Goal: Task Accomplishment & Management: Complete application form

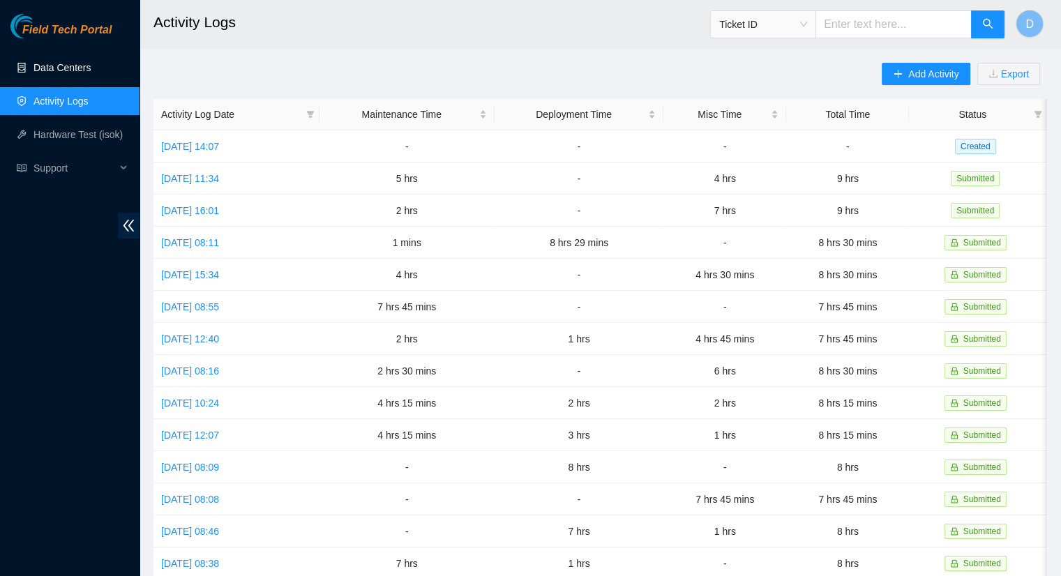
click at [45, 64] on link "Data Centers" at bounding box center [61, 67] width 57 height 11
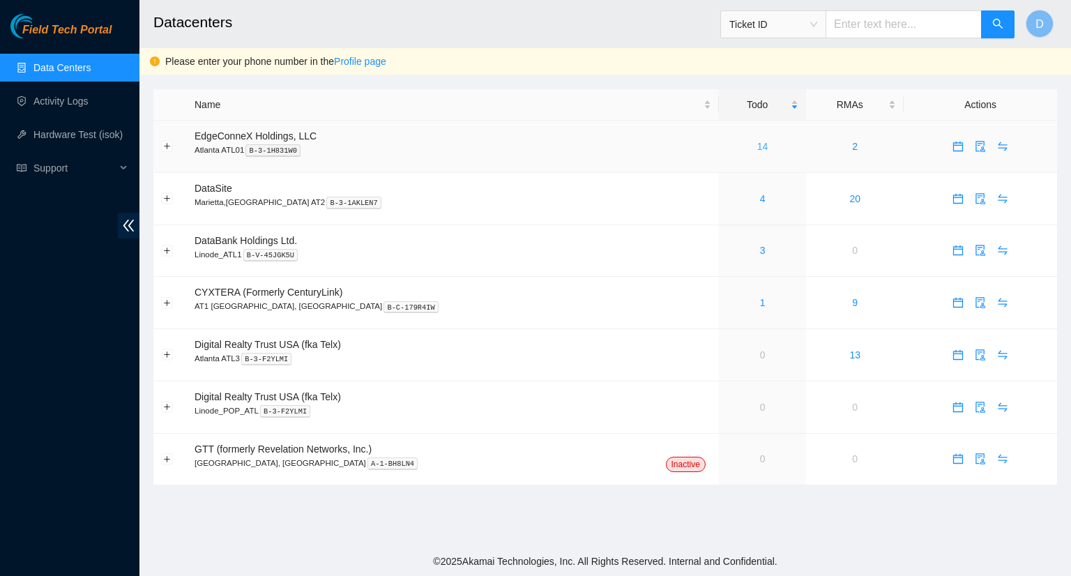
click at [758, 149] on link "14" at bounding box center [763, 146] width 11 height 11
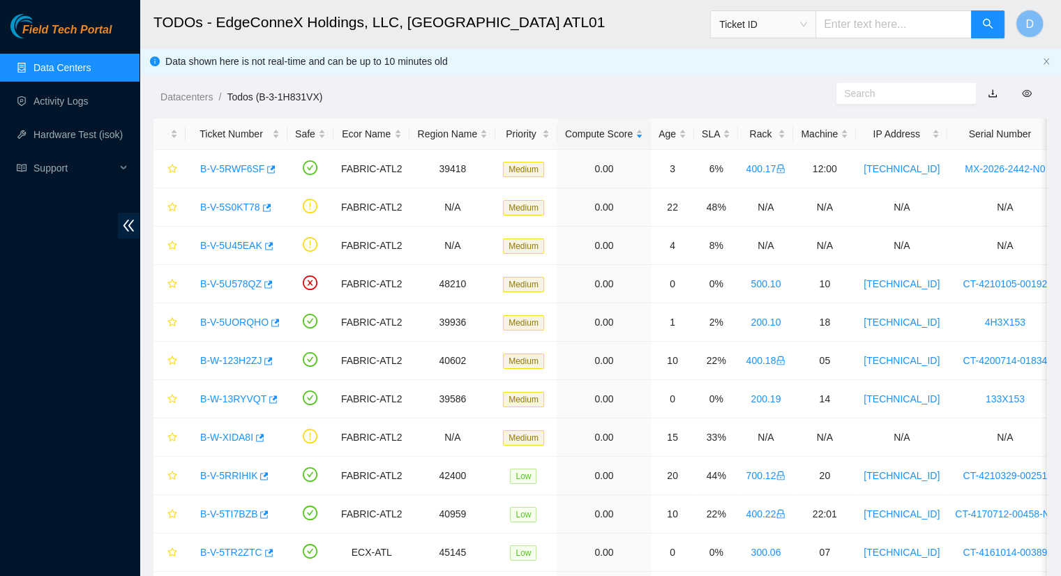
click at [43, 69] on link "Data Centers" at bounding box center [61, 67] width 57 height 11
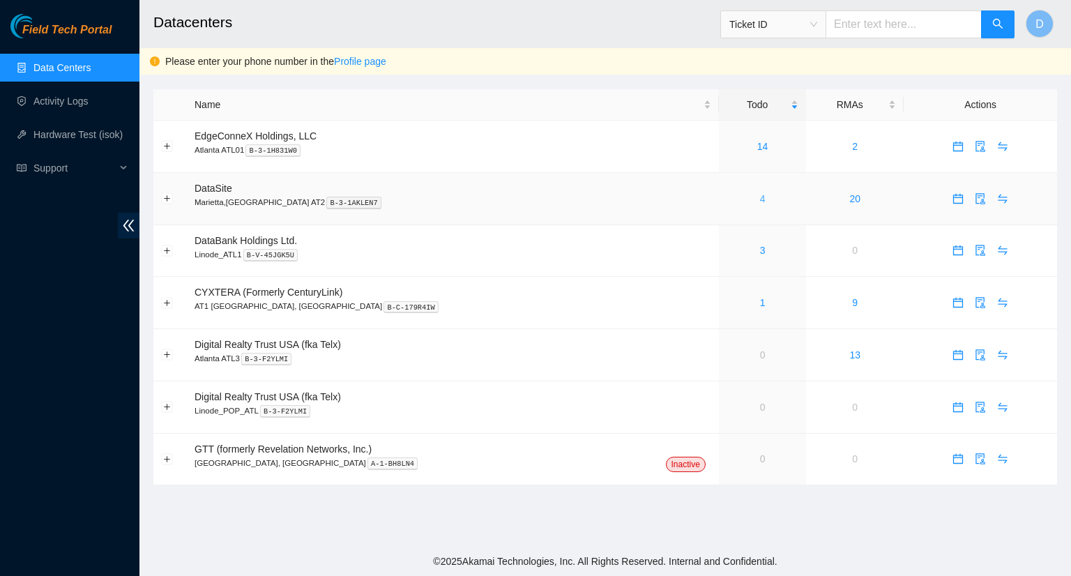
click at [760, 200] on link "4" at bounding box center [763, 198] width 6 height 11
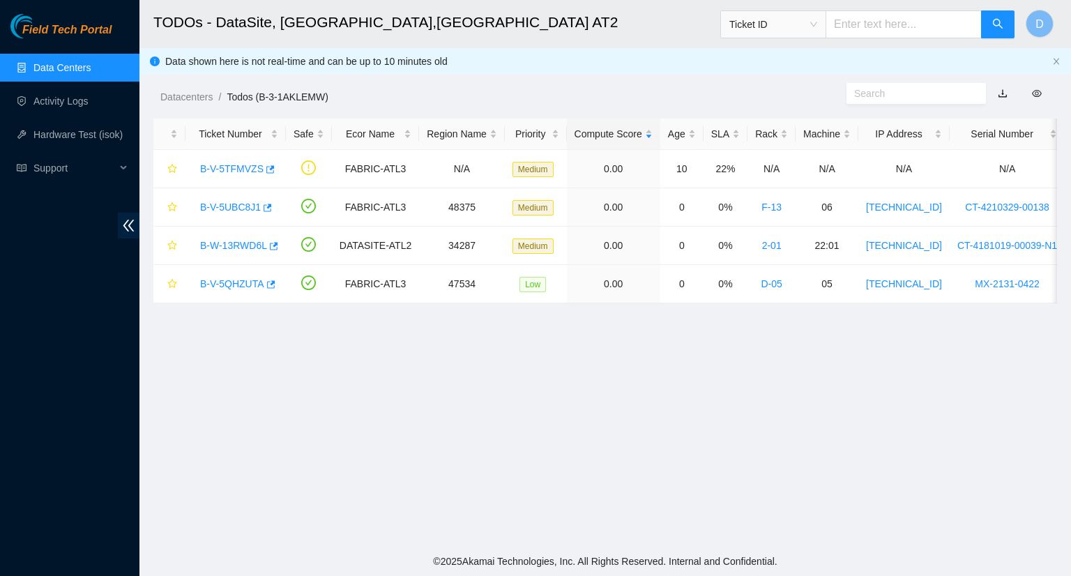
click at [74, 62] on link "Data Centers" at bounding box center [61, 67] width 57 height 11
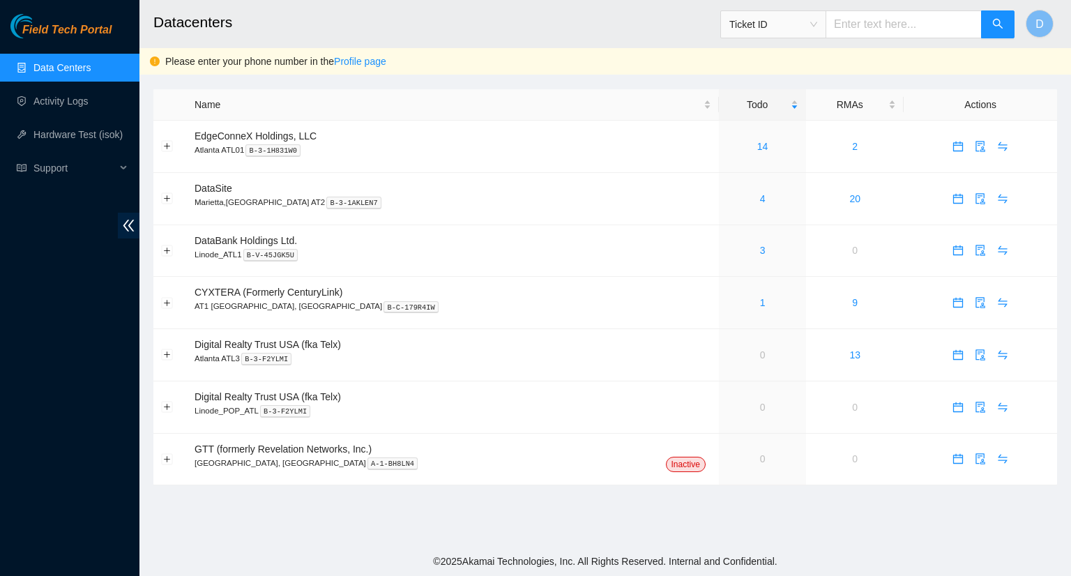
click at [72, 71] on link "Data Centers" at bounding box center [61, 67] width 57 height 11
click at [68, 103] on link "Activity Logs" at bounding box center [60, 101] width 55 height 11
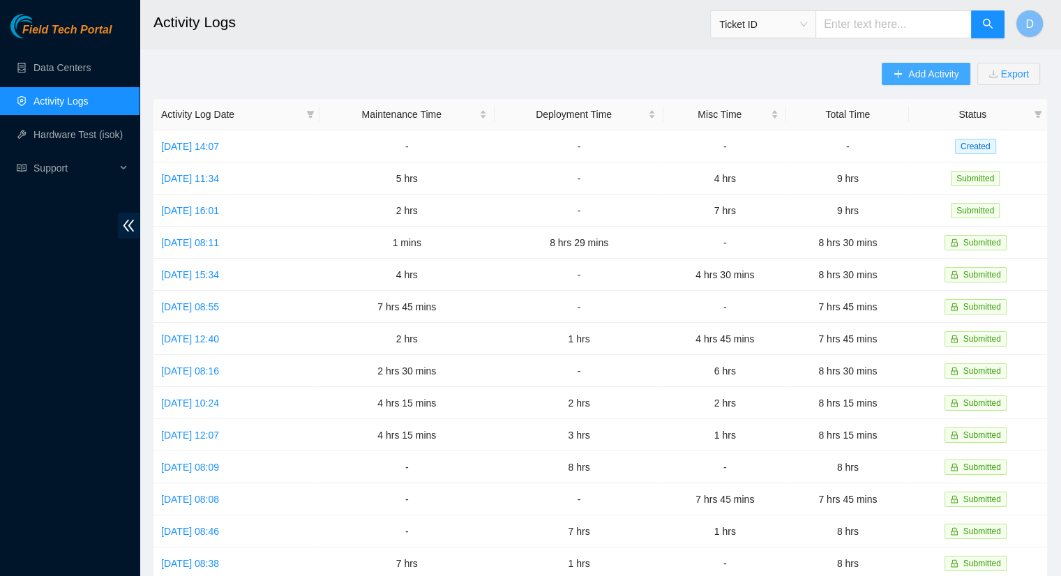
click at [915, 70] on span "Add Activity" at bounding box center [933, 73] width 50 height 15
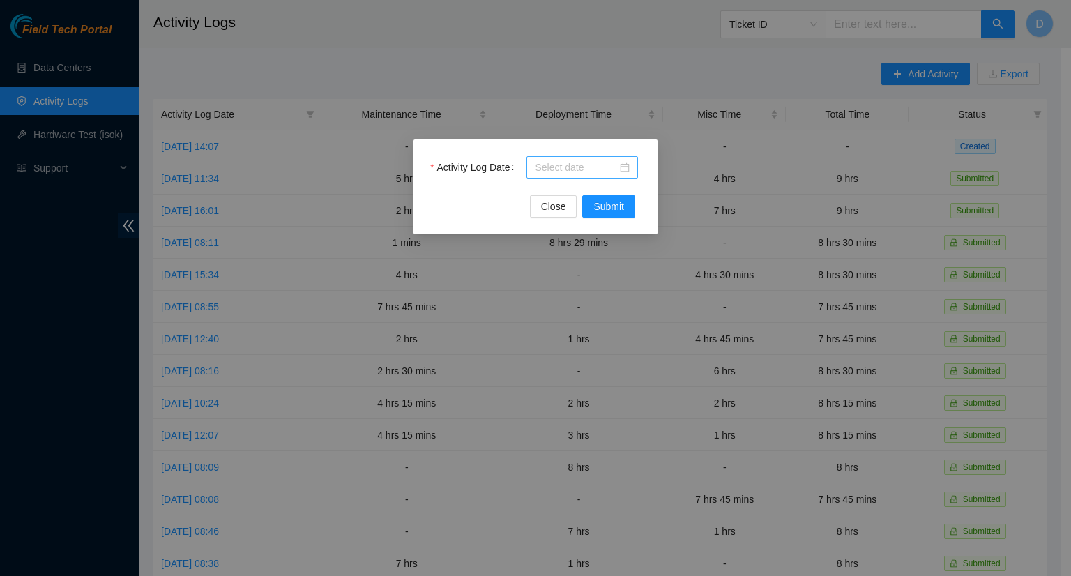
click at [620, 171] on div at bounding box center [582, 167] width 95 height 15
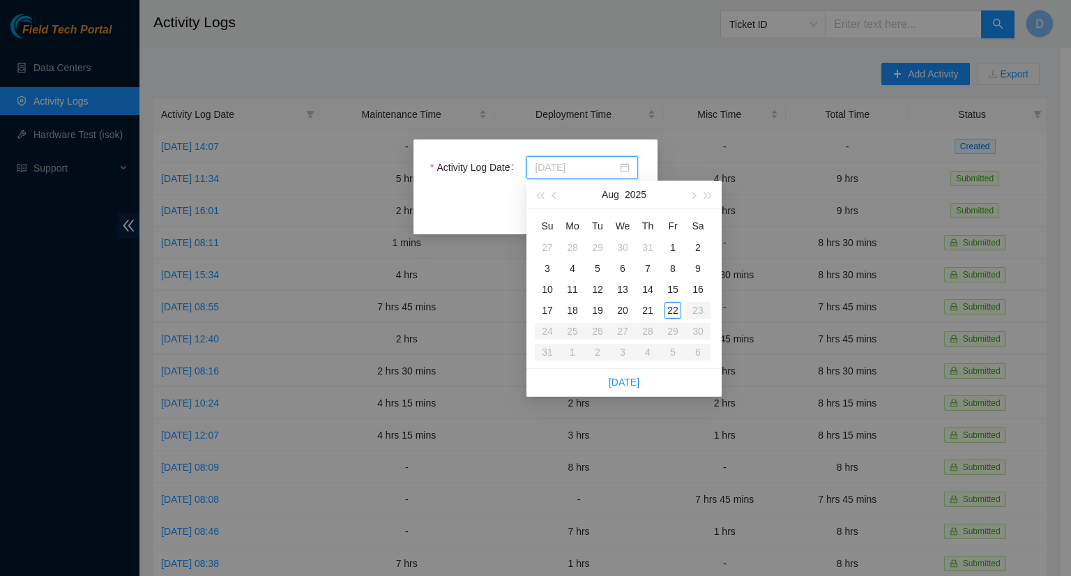
type input "[DATE]"
click at [599, 312] on div "19" at bounding box center [597, 310] width 17 height 17
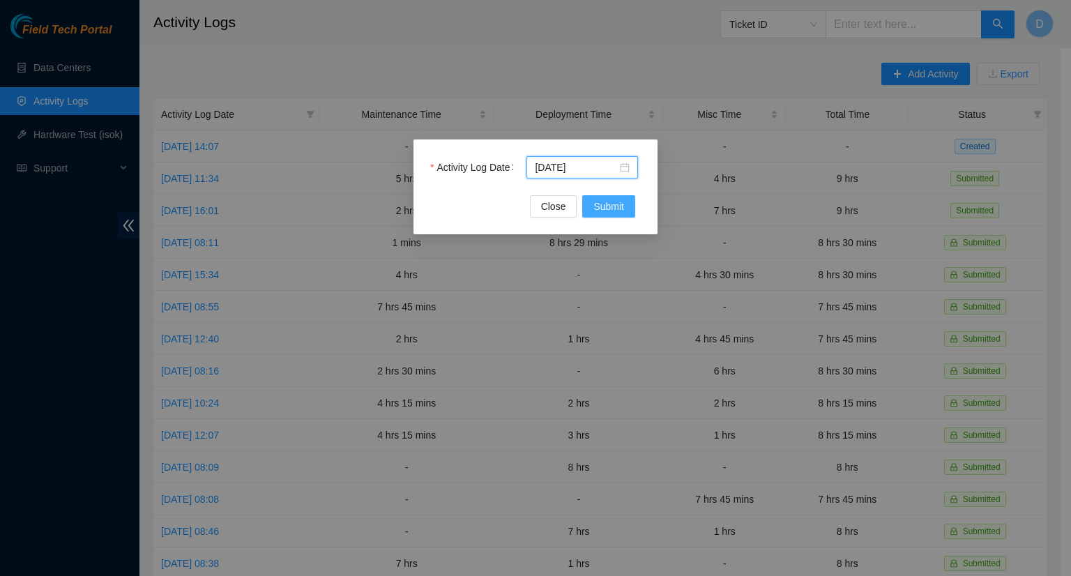
click at [610, 211] on span "Submit" at bounding box center [609, 206] width 31 height 15
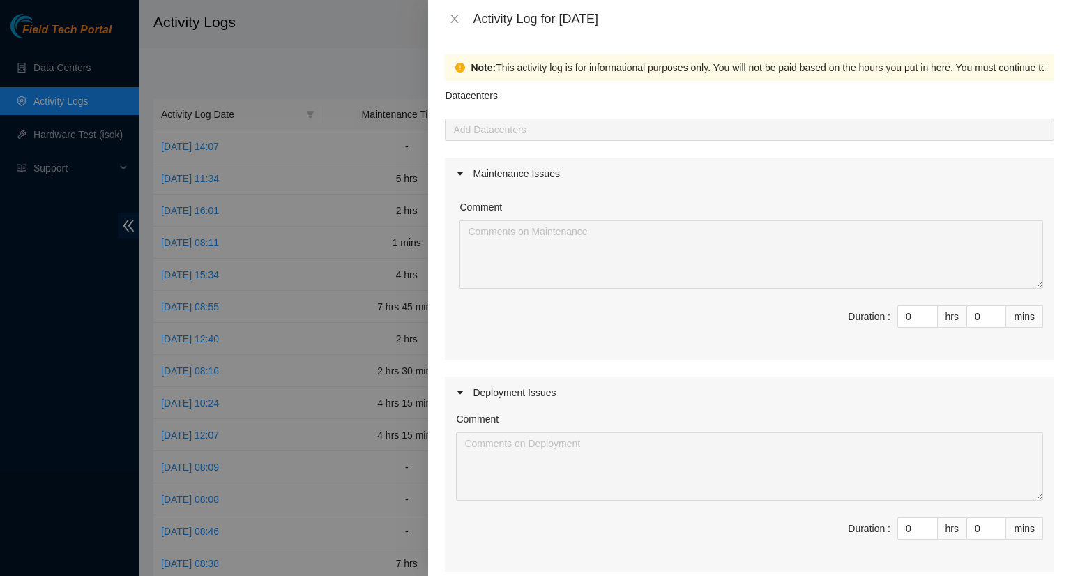
click at [559, 131] on div at bounding box center [750, 129] width 603 height 17
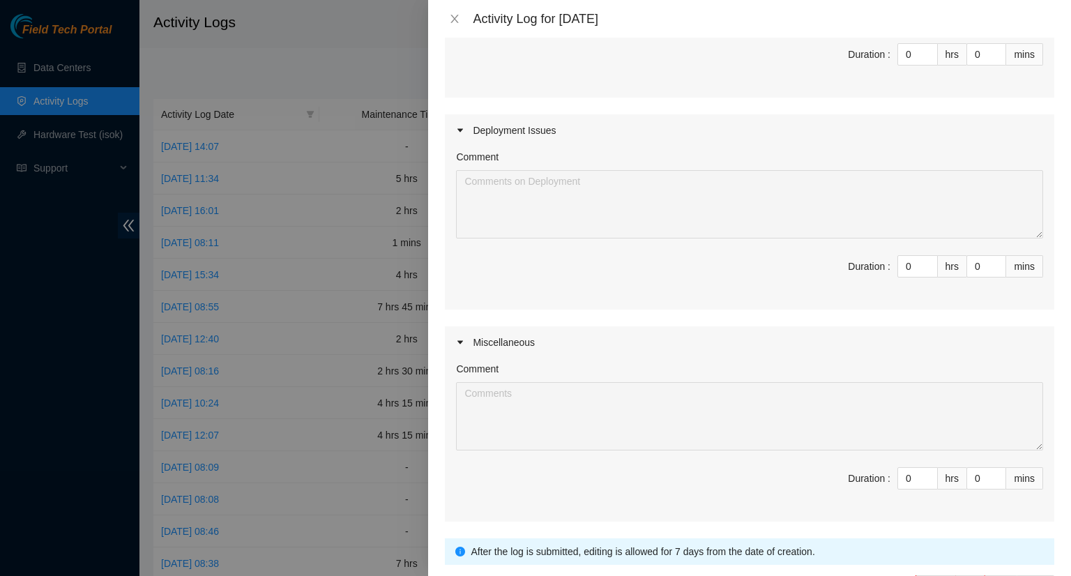
scroll to position [279, 0]
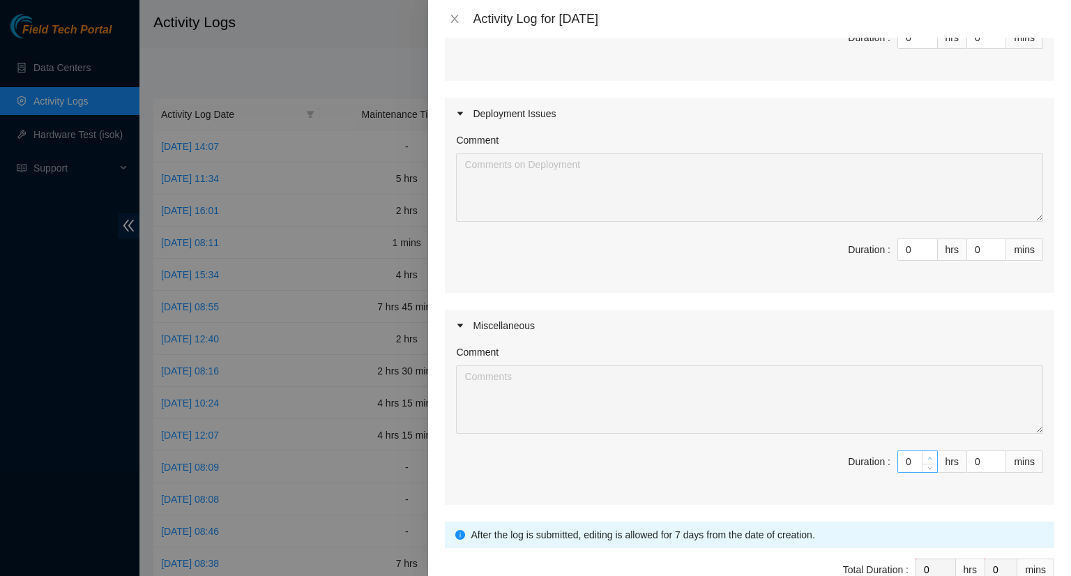
type input "1"
click at [928, 458] on icon "up" at bounding box center [930, 458] width 5 height 5
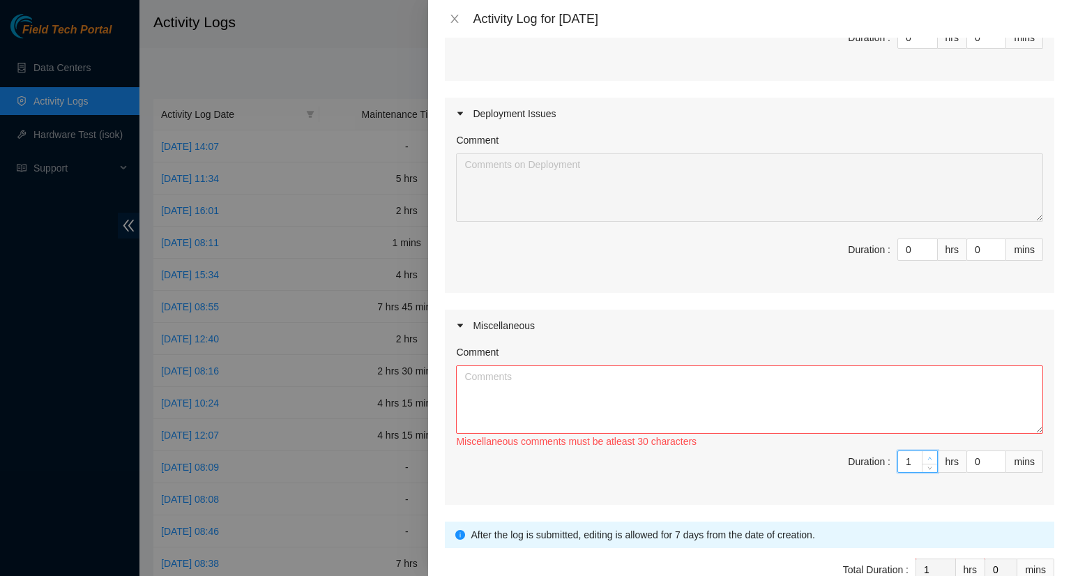
type input "2"
click at [928, 457] on icon "up" at bounding box center [930, 458] width 5 height 5
type input "3"
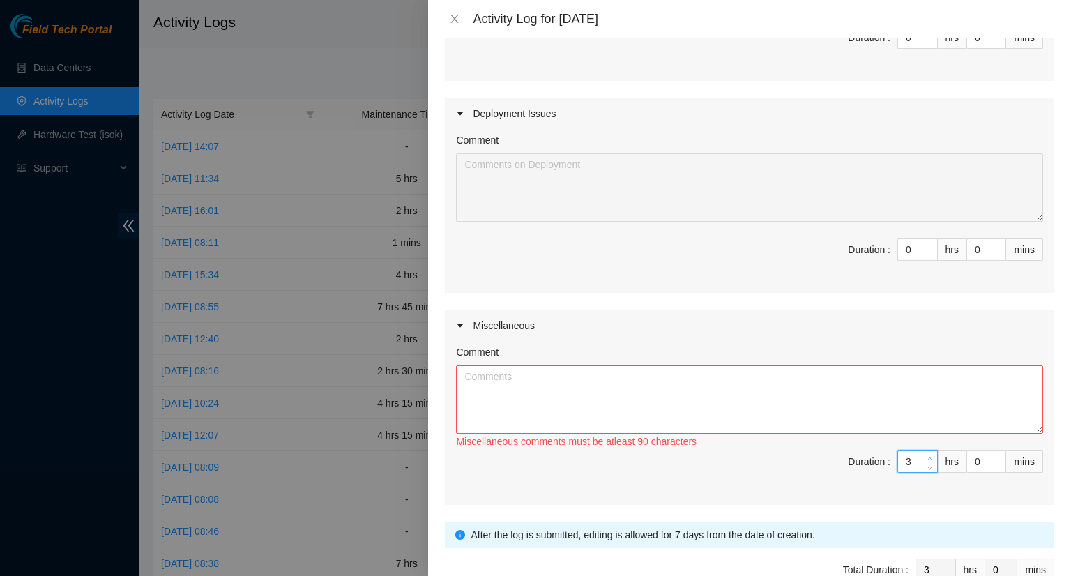
click at [928, 457] on icon "up" at bounding box center [930, 458] width 5 height 5
type input "4"
click at [928, 457] on icon "up" at bounding box center [930, 458] width 5 height 5
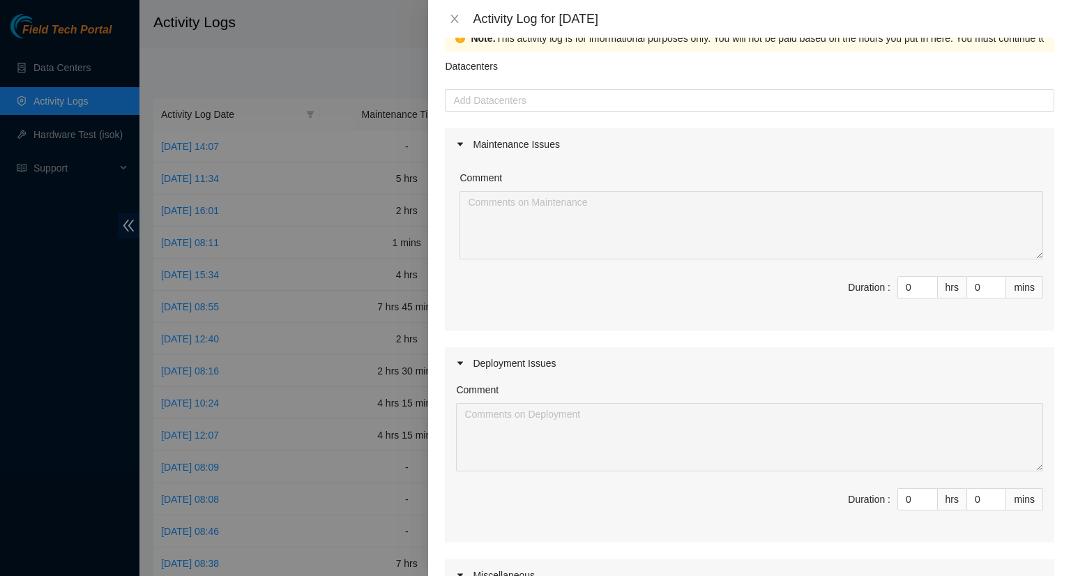
scroll to position [0, 0]
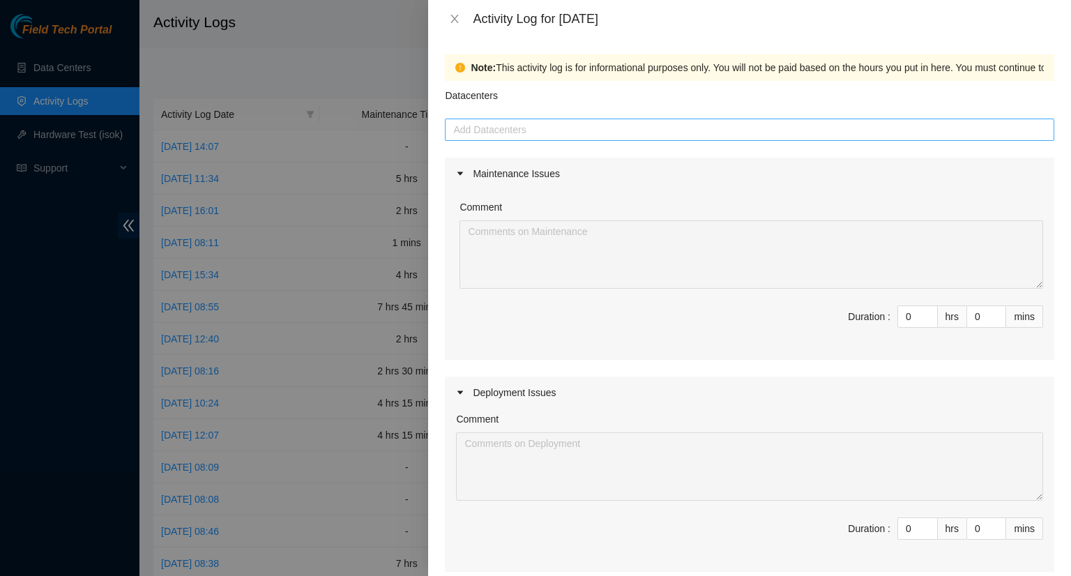
click at [594, 126] on div at bounding box center [750, 129] width 603 height 17
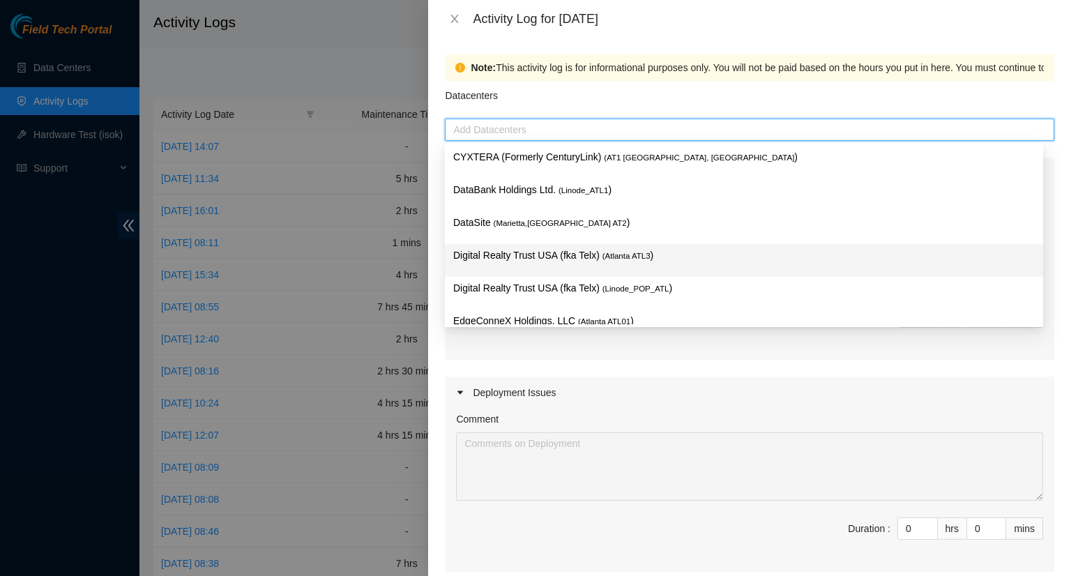
click at [548, 263] on p "Digital Realty Trust USA (fka Telx) ( [GEOGRAPHIC_DATA] ATL3 )" at bounding box center [744, 256] width 582 height 16
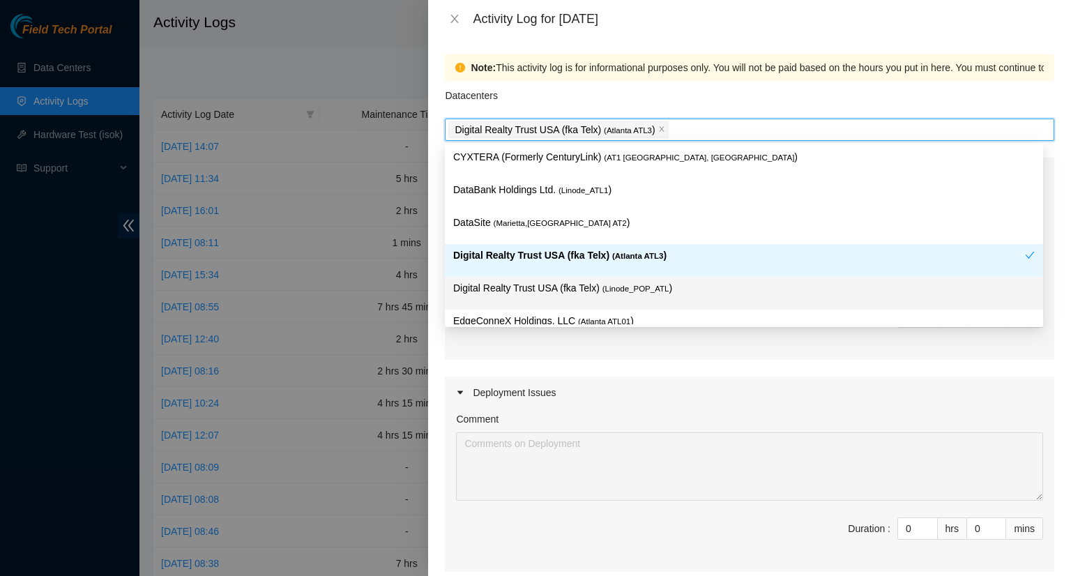
click at [656, 532] on span "Duration : 0 hrs 0 mins" at bounding box center [749, 537] width 587 height 39
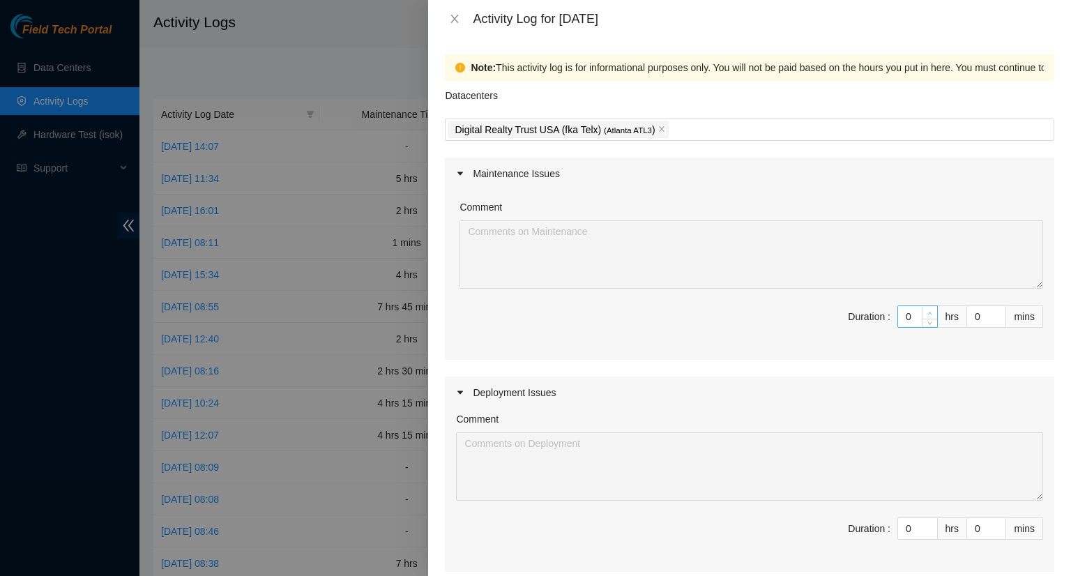
type input "1"
type input "5"
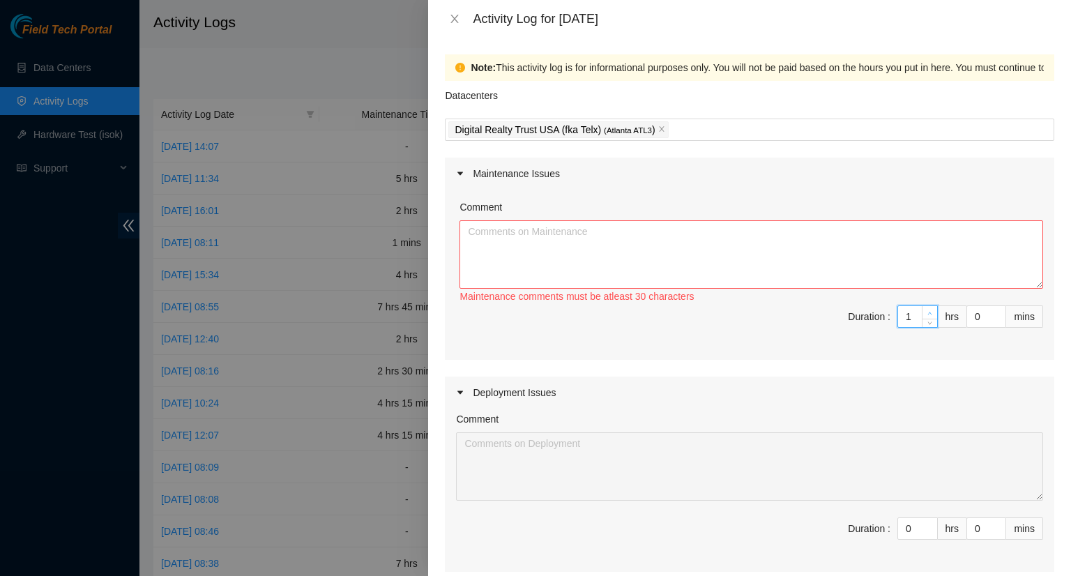
click at [928, 312] on icon "up" at bounding box center [930, 313] width 5 height 5
type input "2"
type input "6"
click at [928, 312] on icon "up" at bounding box center [930, 313] width 5 height 5
type input "3"
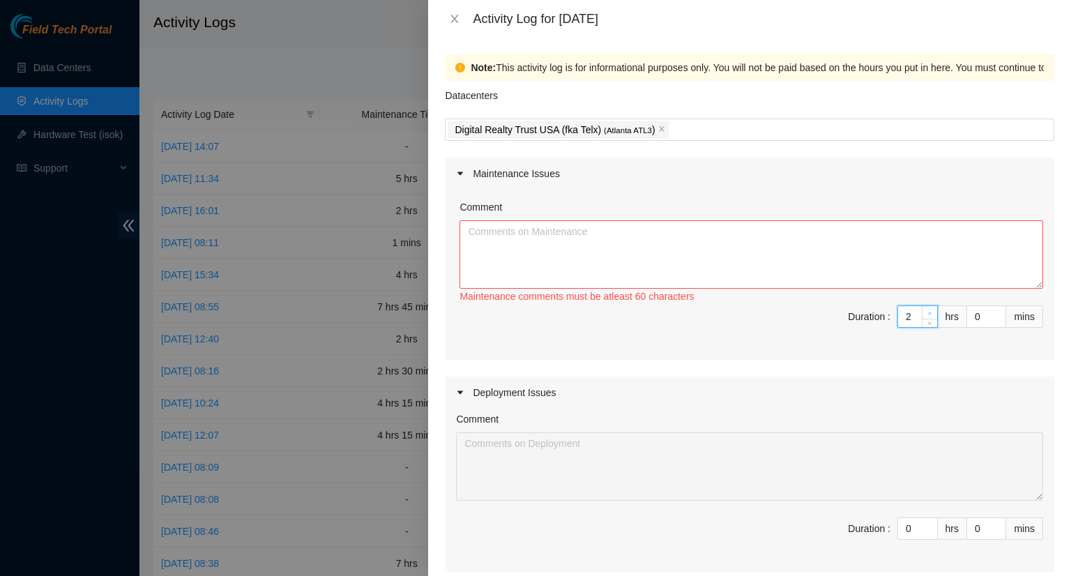
type input "7"
click at [928, 312] on icon "up" at bounding box center [930, 313] width 5 height 5
type input "4"
type input "8"
click at [928, 312] on icon "up" at bounding box center [930, 313] width 5 height 5
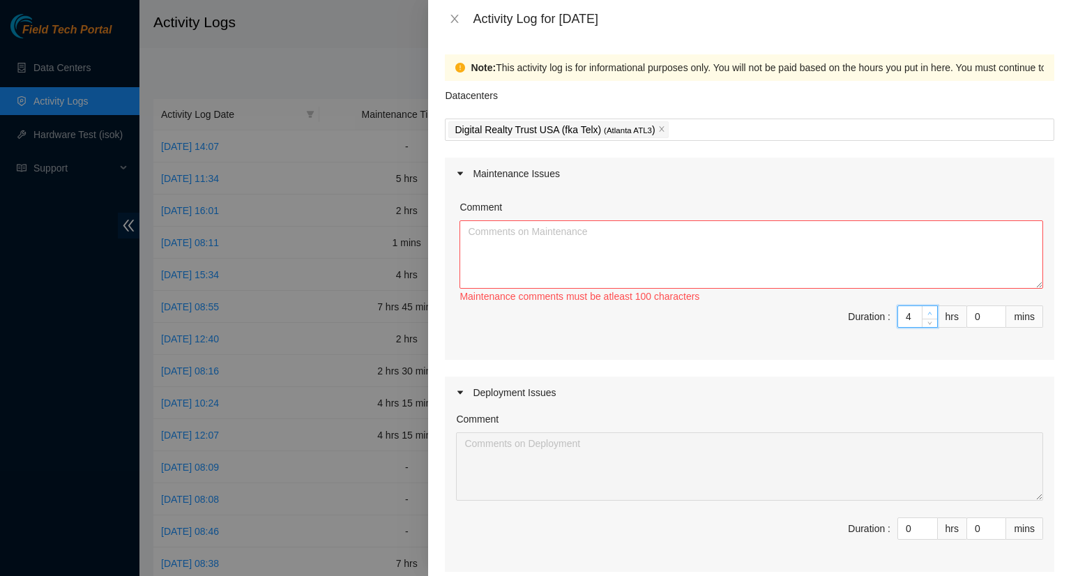
type input "5"
type input "9"
click at [928, 312] on icon "up" at bounding box center [930, 313] width 5 height 5
click at [547, 254] on textarea "Comment" at bounding box center [752, 254] width 584 height 68
type textarea "- Worked on getting getting console to the atl5 Waveserver 4 (B-W-13L4DN3) -"
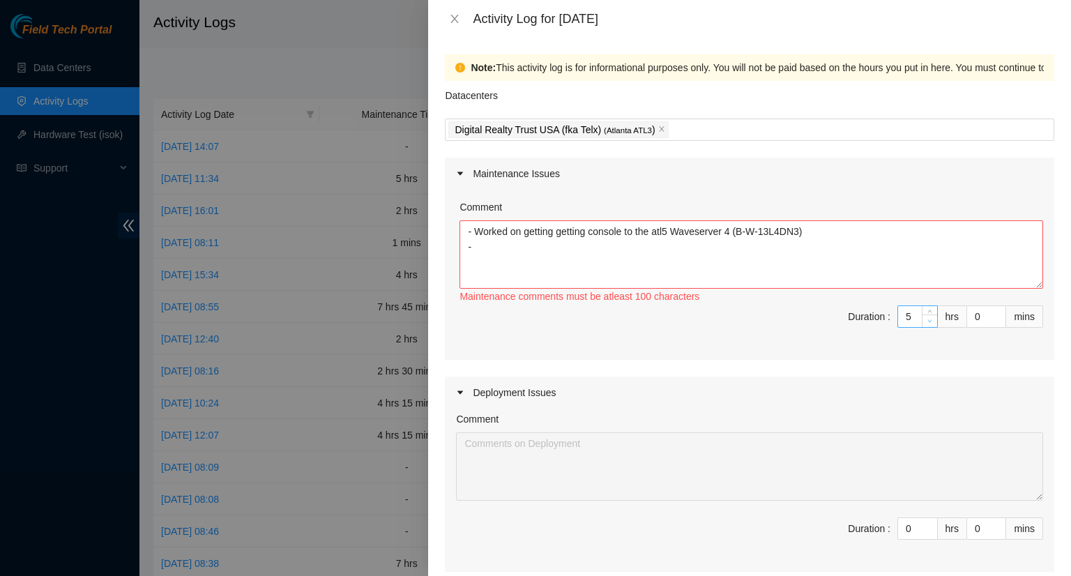
type input "4"
type input "8"
click at [928, 321] on icon "down" at bounding box center [930, 321] width 5 height 5
type input "3"
type input "7"
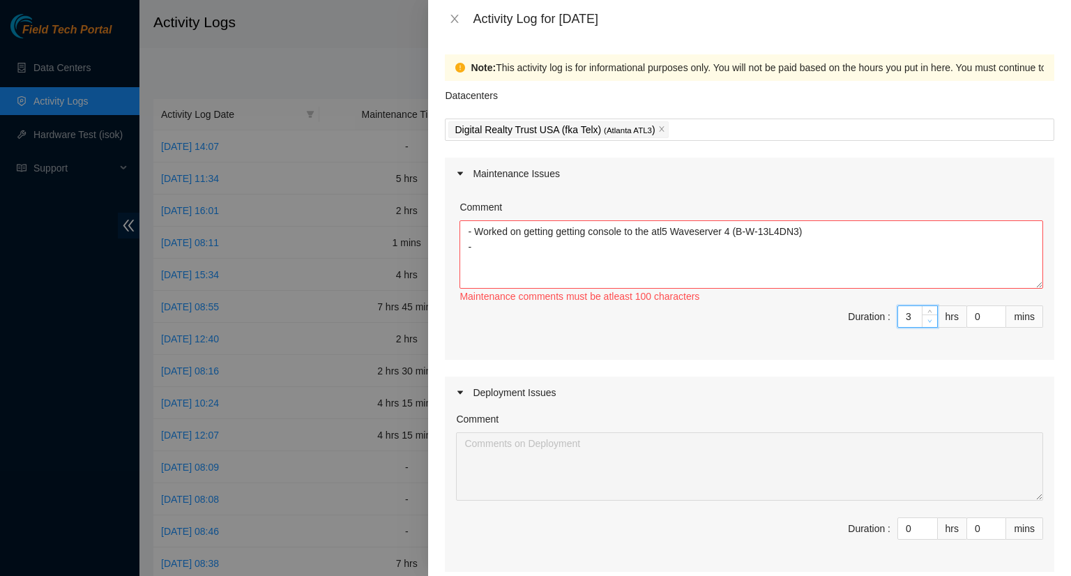
click at [928, 321] on icon "down" at bounding box center [930, 321] width 5 height 5
type input "2"
type input "6"
click at [928, 321] on icon "down" at bounding box center [930, 321] width 5 height 5
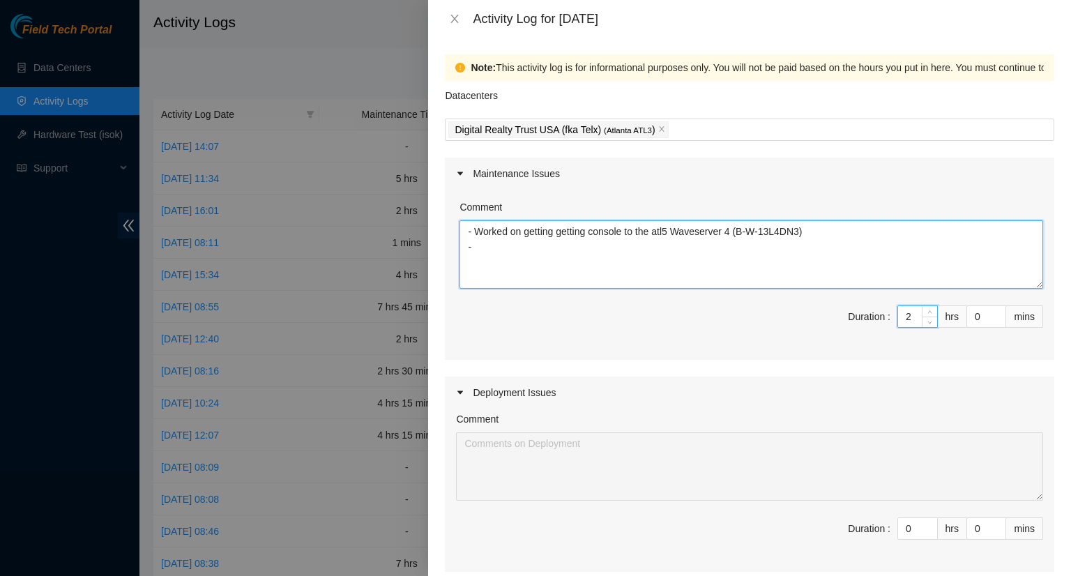
click at [477, 252] on textarea "- Worked on getting getting console to the atl5 Waveserver 4 (B-W-13L4DN3) -" at bounding box center [752, 254] width 584 height 68
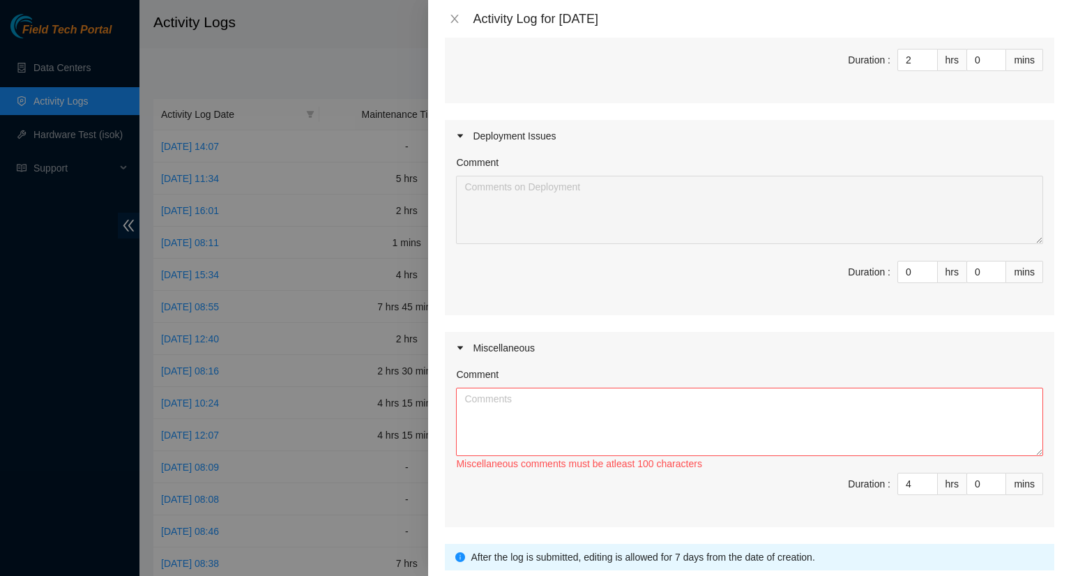
scroll to position [279, 0]
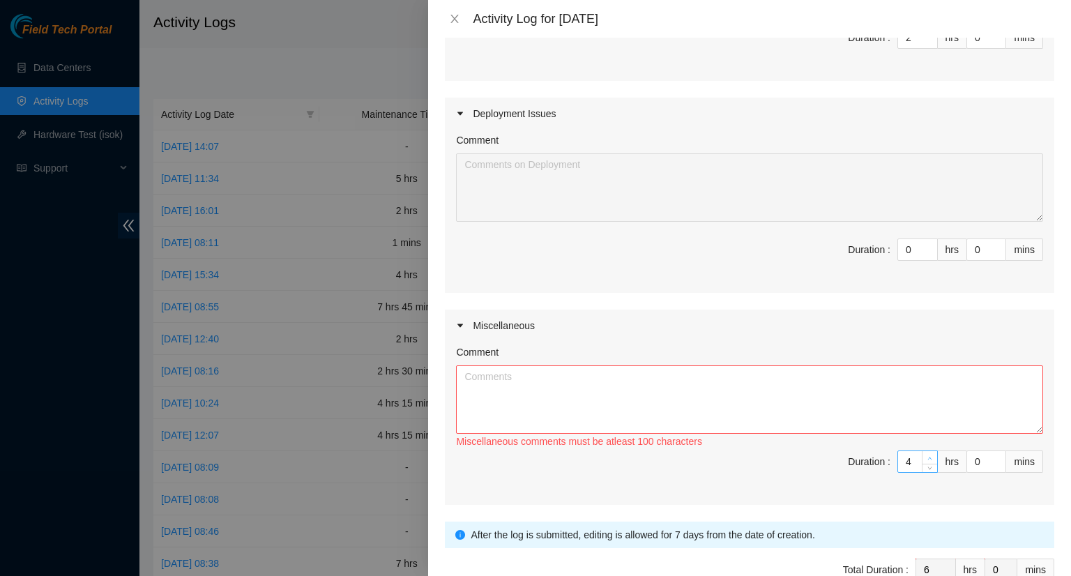
type textarea "- Worked on getting getting console to the atl5 Waveserver 4 (B-W-13L4DN3)"
type input "5"
type input "7"
click at [926, 455] on span "up" at bounding box center [930, 458] width 8 height 8
type input "6"
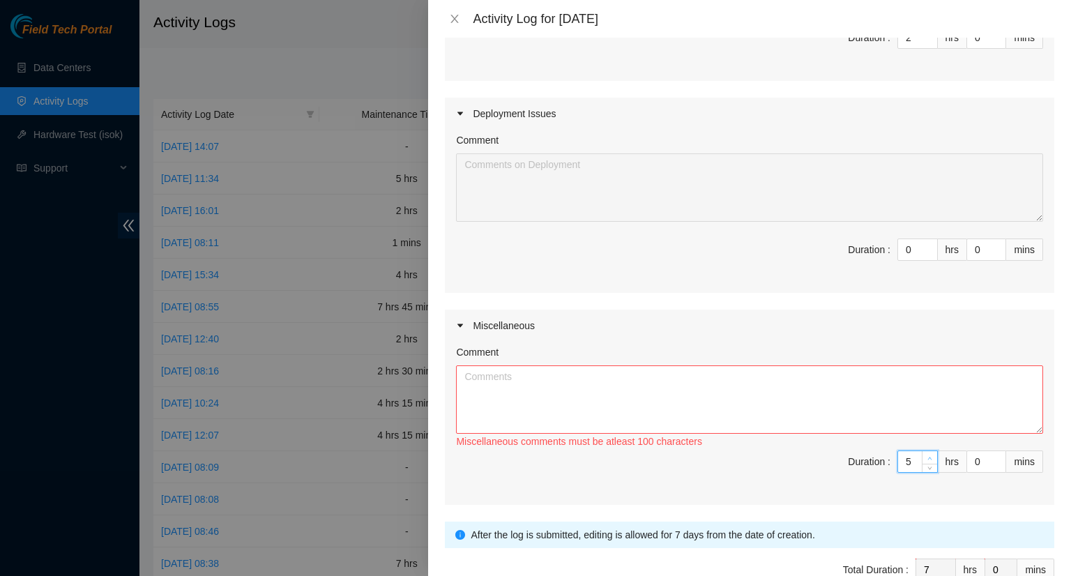
type input "8"
click at [926, 455] on span "up" at bounding box center [930, 458] width 8 height 8
type input "7"
type input "9"
click at [928, 456] on icon "up" at bounding box center [930, 458] width 5 height 5
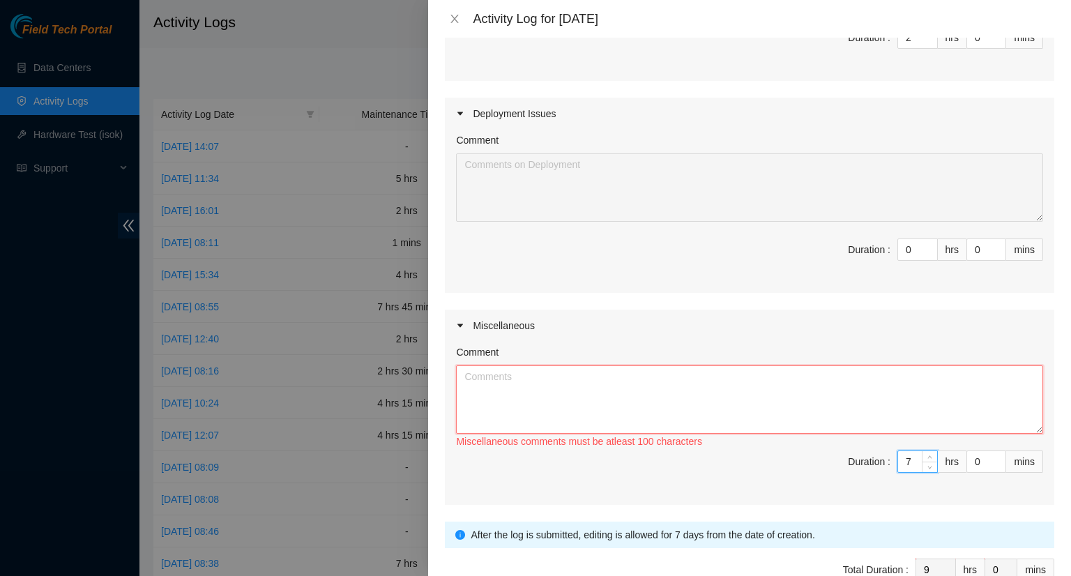
click at [668, 391] on textarea "Comment" at bounding box center [749, 400] width 587 height 68
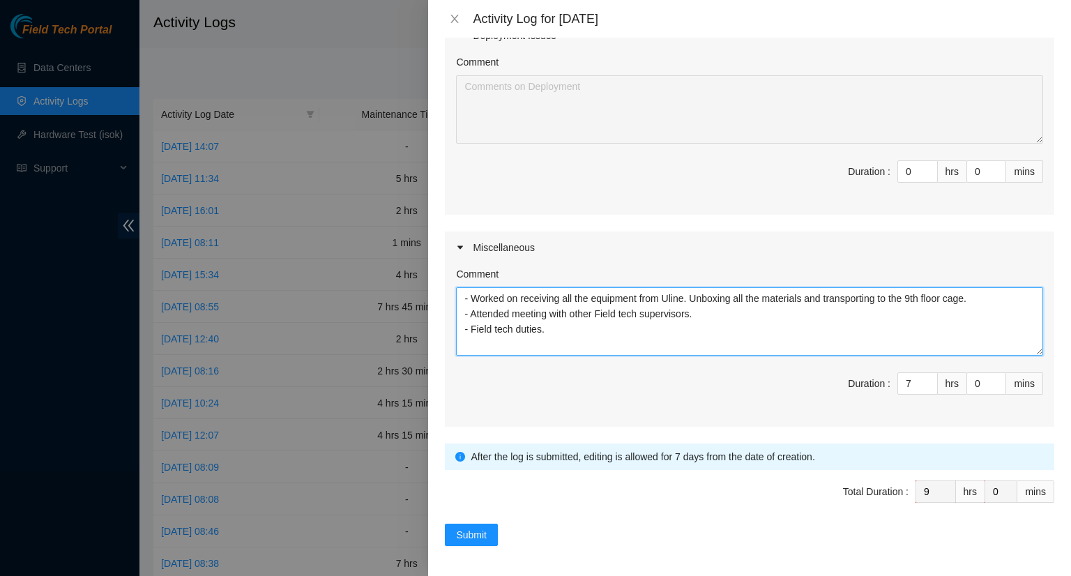
scroll to position [357, 0]
type textarea "- Worked on receiving all the equipment from Uline. Unboxing all the materials …"
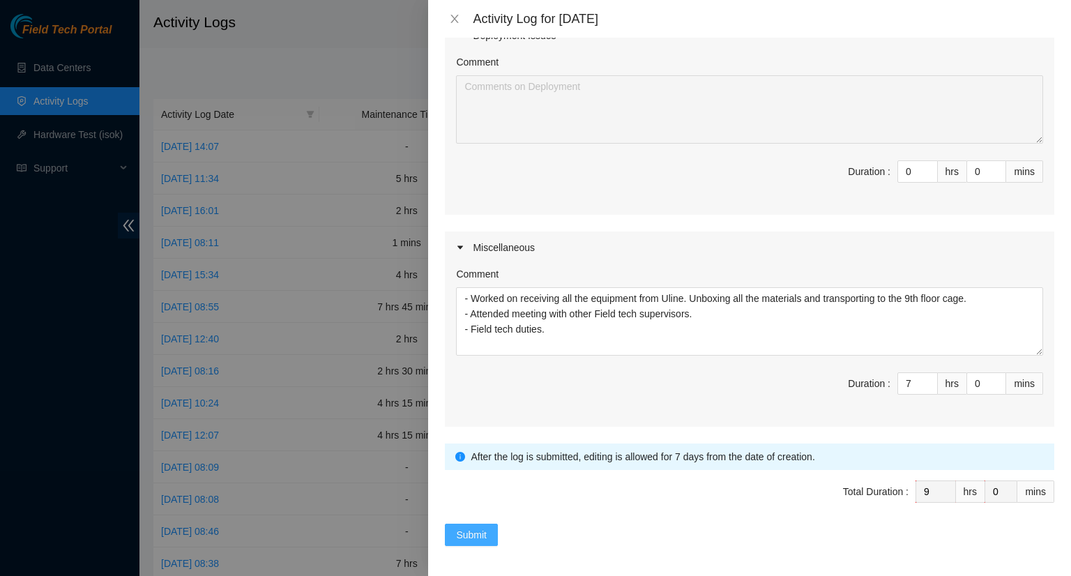
click at [475, 534] on span "Submit" at bounding box center [471, 534] width 31 height 15
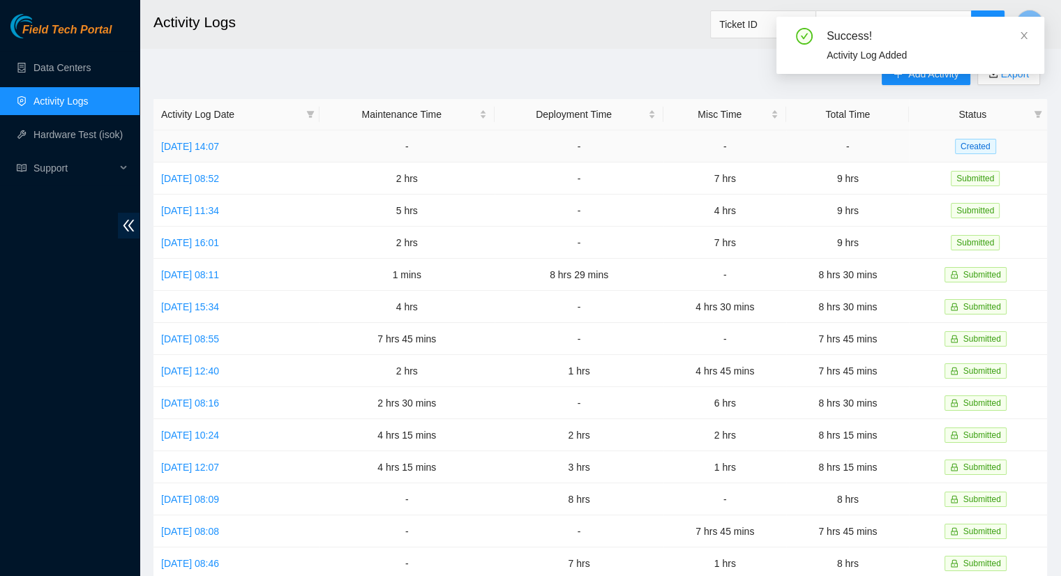
click at [238, 151] on td "[DATE] 14:07" at bounding box center [236, 146] width 166 height 32
click at [219, 149] on link "[DATE] 14:07" at bounding box center [190, 146] width 58 height 11
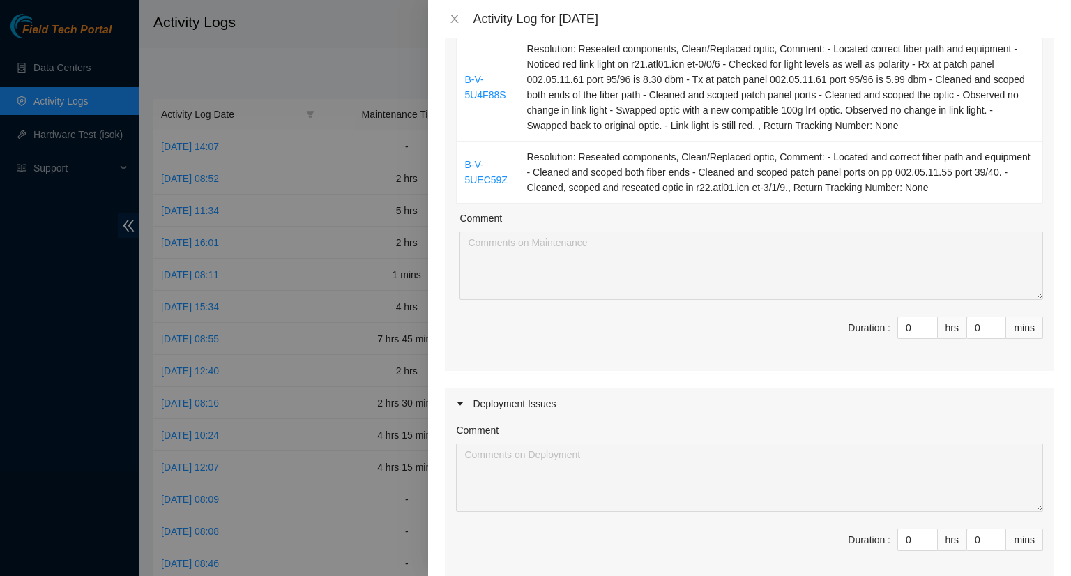
scroll to position [209, 0]
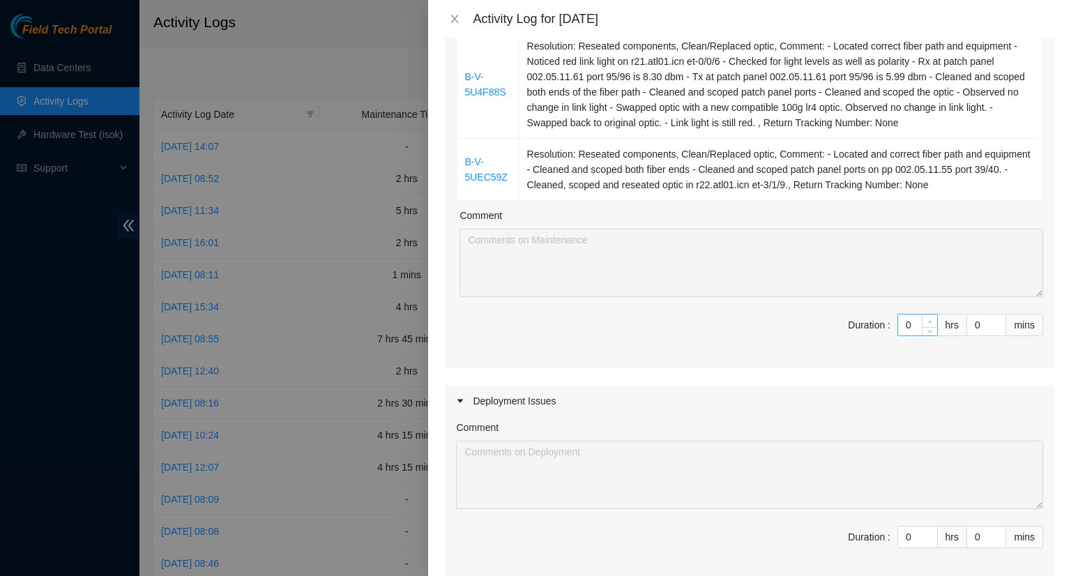
type input "1"
click at [926, 317] on span "up" at bounding box center [930, 321] width 8 height 8
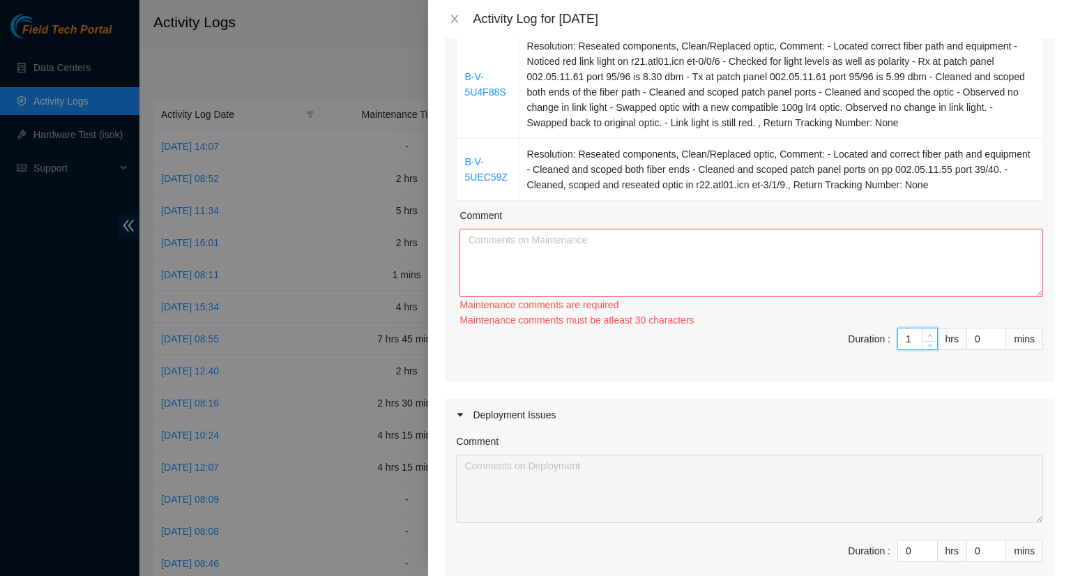
type input "2"
click at [922, 316] on div "Ticket Number Resolution B-V-5U4F88S Resolution: Reseated components, Clean/Rep…" at bounding box center [750, 181] width 610 height 402
click at [921, 316] on div "Maintenance comments must be atleast 60 characters" at bounding box center [752, 320] width 584 height 15
type input "3"
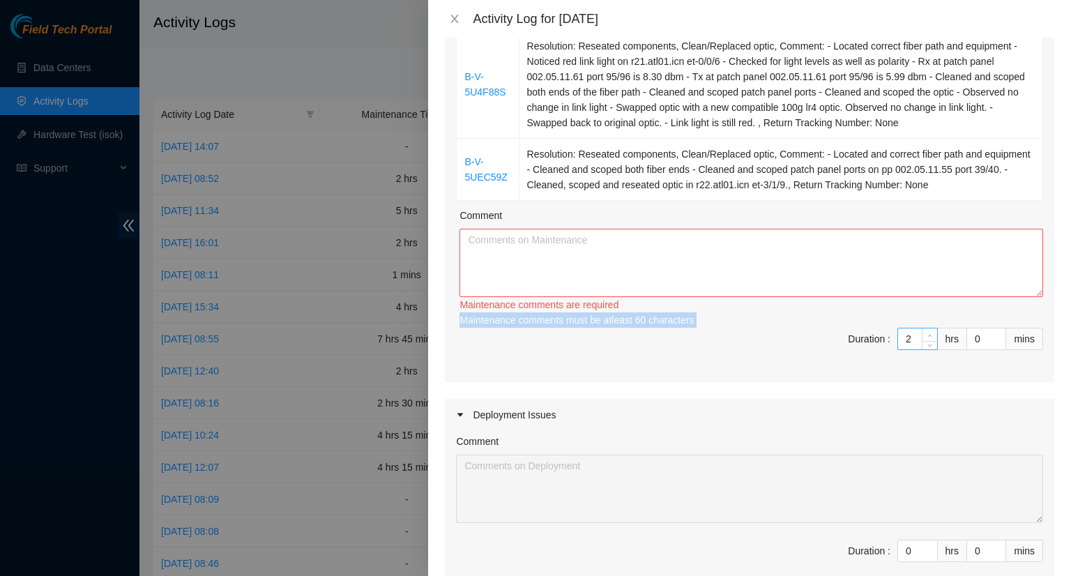
type input "3"
click at [928, 334] on icon "up" at bounding box center [930, 335] width 5 height 5
type input "4"
click at [928, 334] on icon "up" at bounding box center [930, 335] width 5 height 5
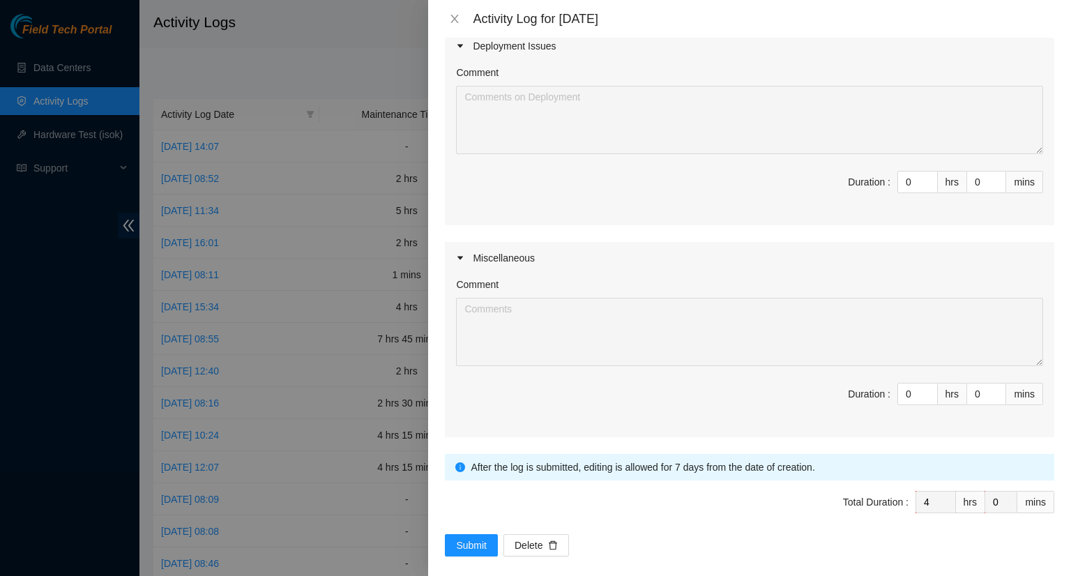
scroll to position [589, 0]
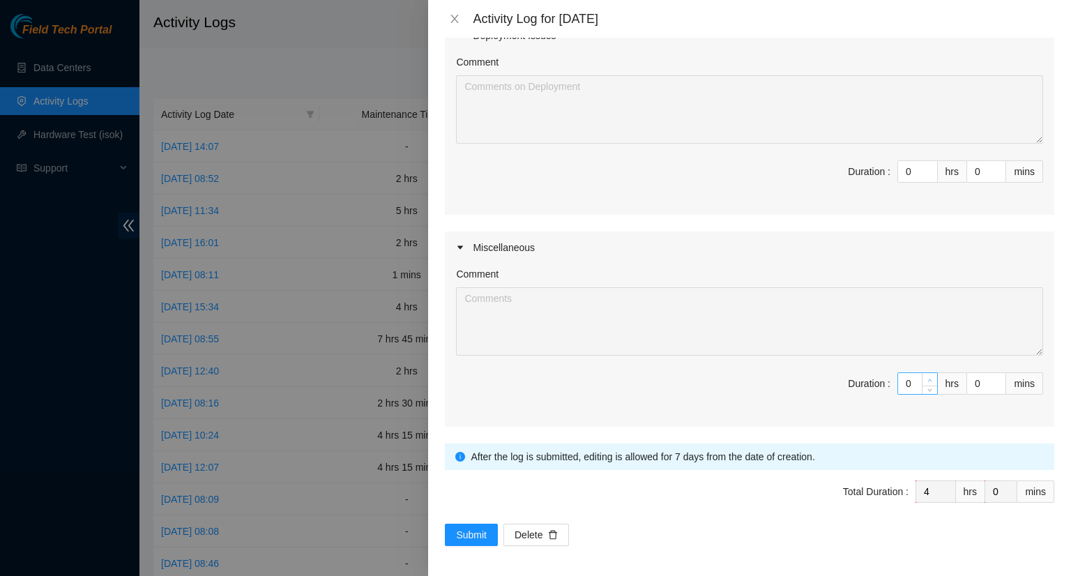
type input "1"
type input "5"
click at [928, 378] on icon "up" at bounding box center [930, 380] width 5 height 5
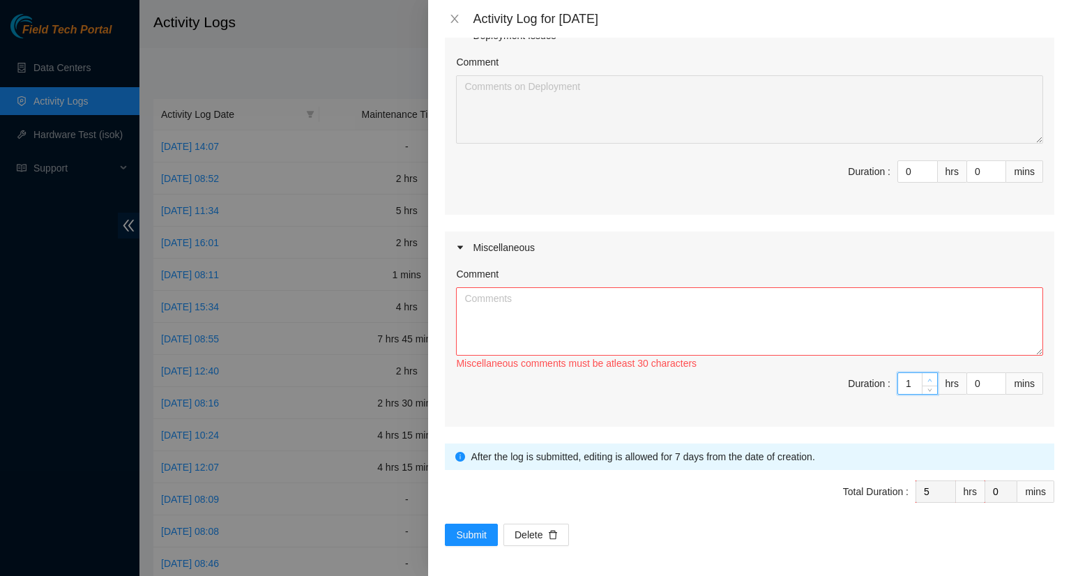
type input "2"
type input "6"
click at [928, 378] on icon "up" at bounding box center [930, 380] width 5 height 5
type input "3"
type input "7"
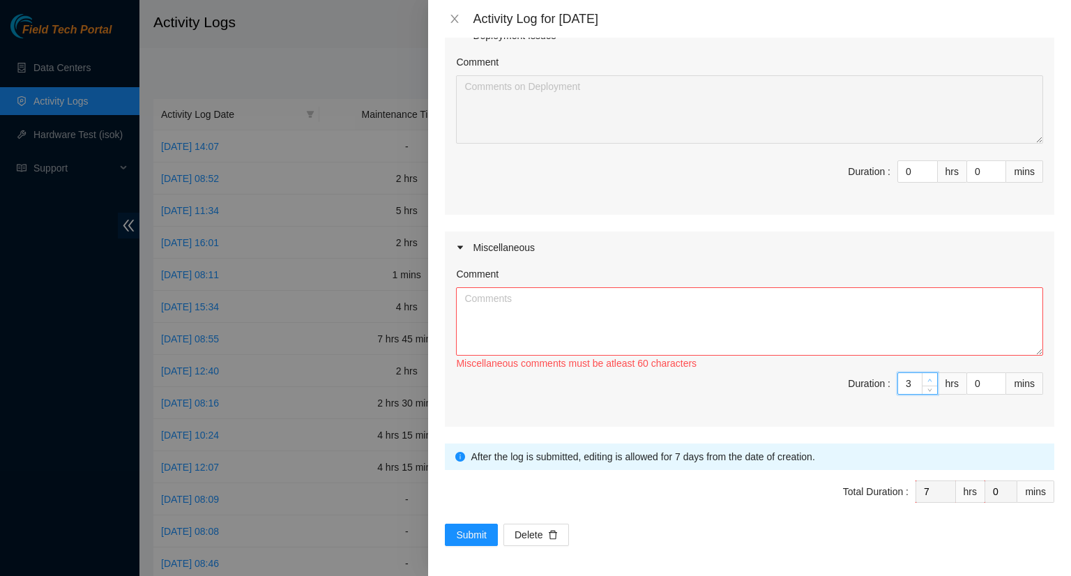
click at [928, 378] on icon "up" at bounding box center [930, 380] width 5 height 5
type input "4"
type input "8"
click at [928, 378] on icon "up" at bounding box center [930, 380] width 5 height 5
type input "5"
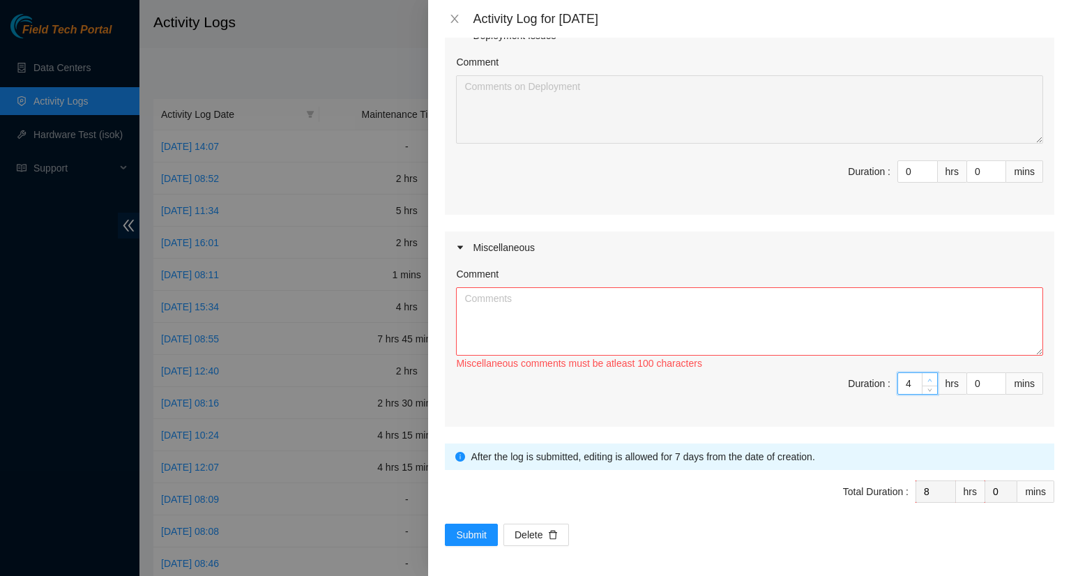
type input "9"
click at [928, 378] on icon "up" at bounding box center [930, 380] width 5 height 5
click at [561, 292] on textarea "Comment" at bounding box center [749, 321] width 587 height 68
click at [672, 299] on textarea "- Constructed the wire rack, cart, chair and stool. - Organized the" at bounding box center [749, 321] width 587 height 68
click at [580, 313] on textarea "- Constructed the wire rack, cart, chair and stool for the 9th floor cage. - Or…" at bounding box center [749, 321] width 587 height 68
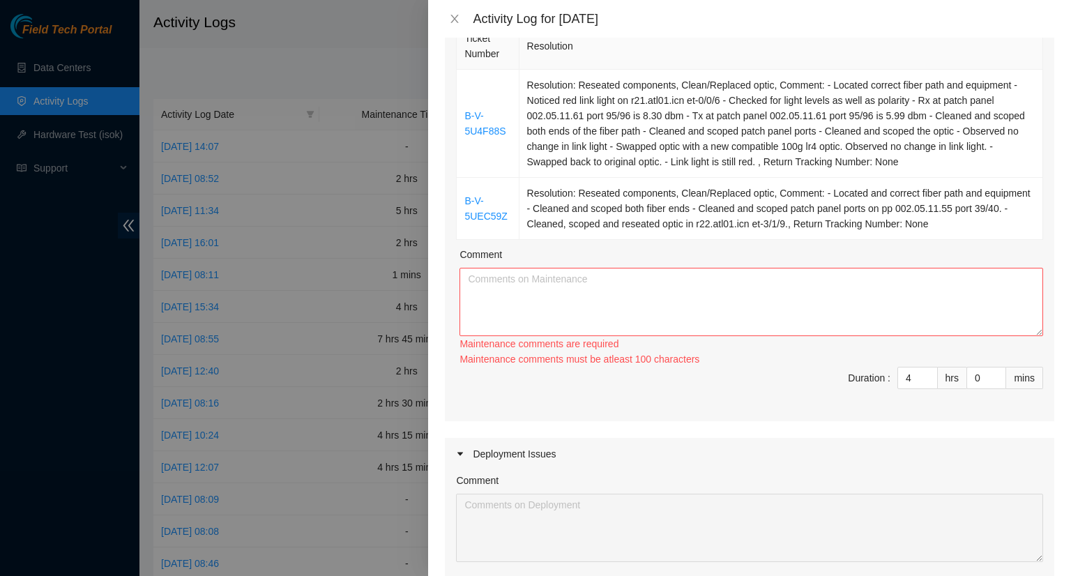
scroll to position [100, 0]
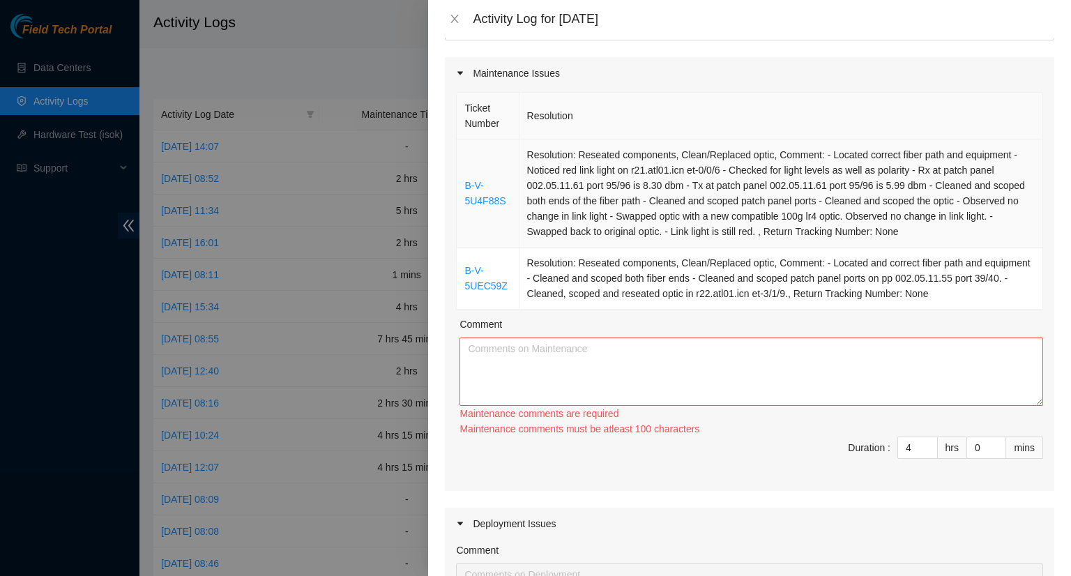
type textarea "- Constructed the wire rack, cart, chair and stool for the 9th floor cage. - Or…"
drag, startPoint x: 505, startPoint y: 202, endPoint x: 465, endPoint y: 193, distance: 41.5
click at [465, 193] on td "B-V-5U4F88S" at bounding box center [488, 194] width 62 height 108
copy link "B-V-5U4F88S"
click at [481, 352] on textarea "Comment" at bounding box center [752, 372] width 584 height 68
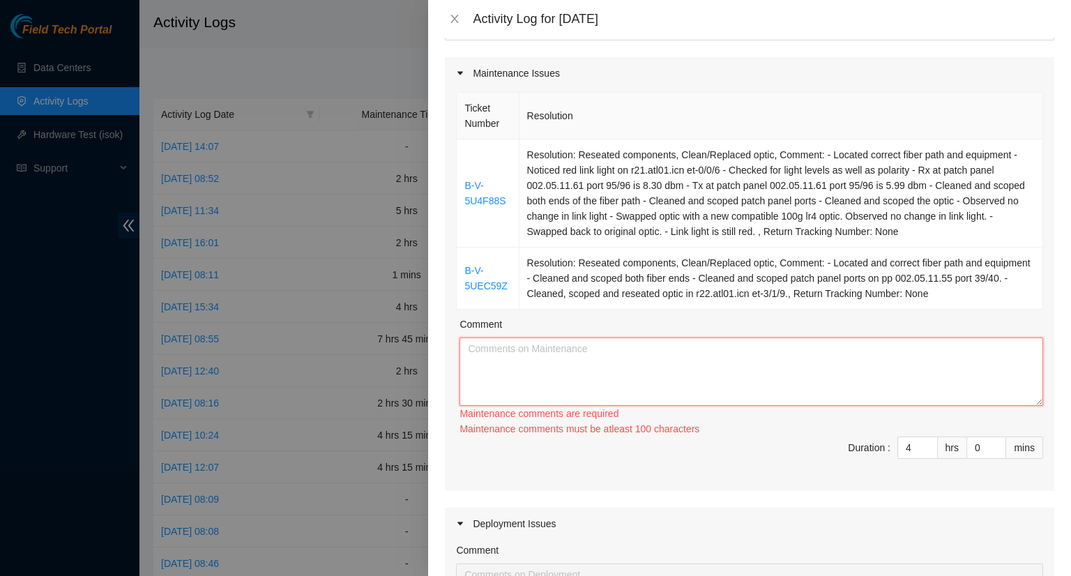
paste textarea "B-V-5U4F88S"
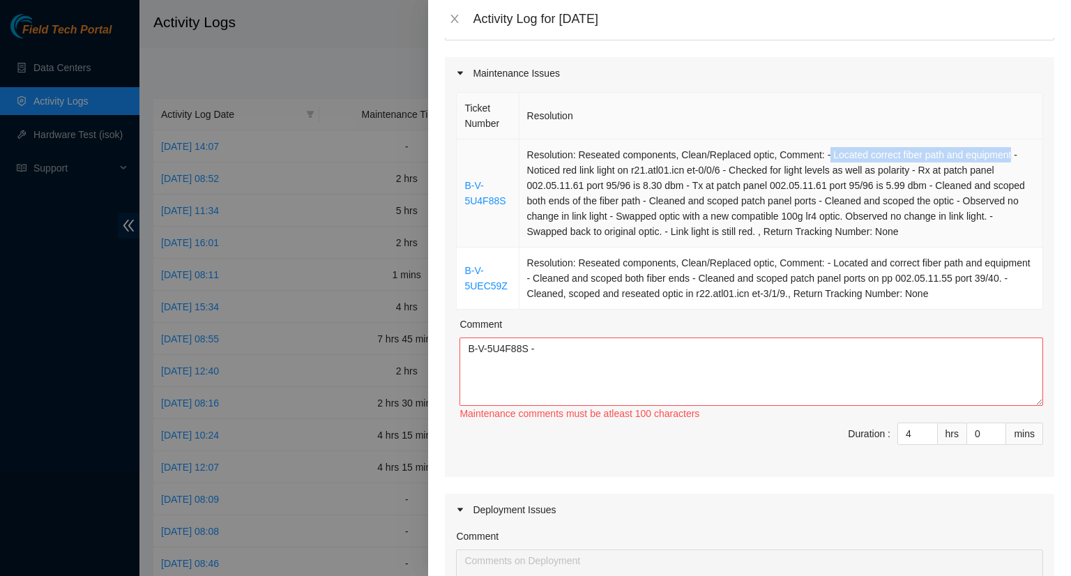
drag, startPoint x: 822, startPoint y: 154, endPoint x: 1001, endPoint y: 157, distance: 179.3
click at [1002, 157] on td "Resolution: Reseated components, Clean/Replaced optic, Comment: - Located corre…" at bounding box center [782, 194] width 524 height 108
copy td "Located correct fiber path and equipment"
click at [570, 353] on textarea "B-V-5U4F88S -" at bounding box center [752, 372] width 584 height 68
paste textarea "Located correct fiber path and equipment"
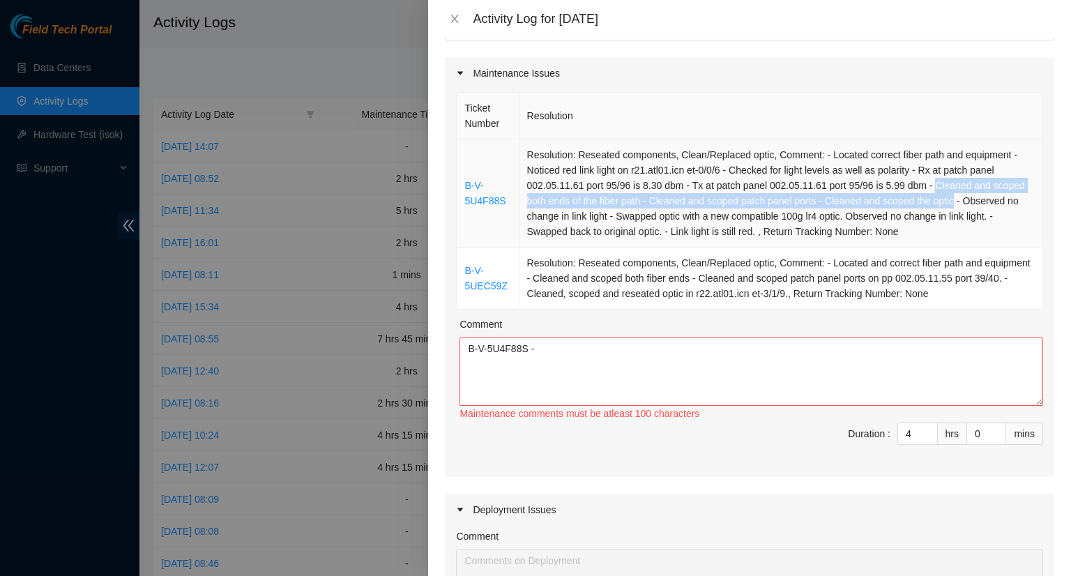
drag, startPoint x: 926, startPoint y: 186, endPoint x: 949, endPoint y: 204, distance: 29.2
click at [949, 204] on td "Resolution: Reseated components, Clean/Replaced optic, Comment: - Located corre…" at bounding box center [782, 194] width 524 height 108
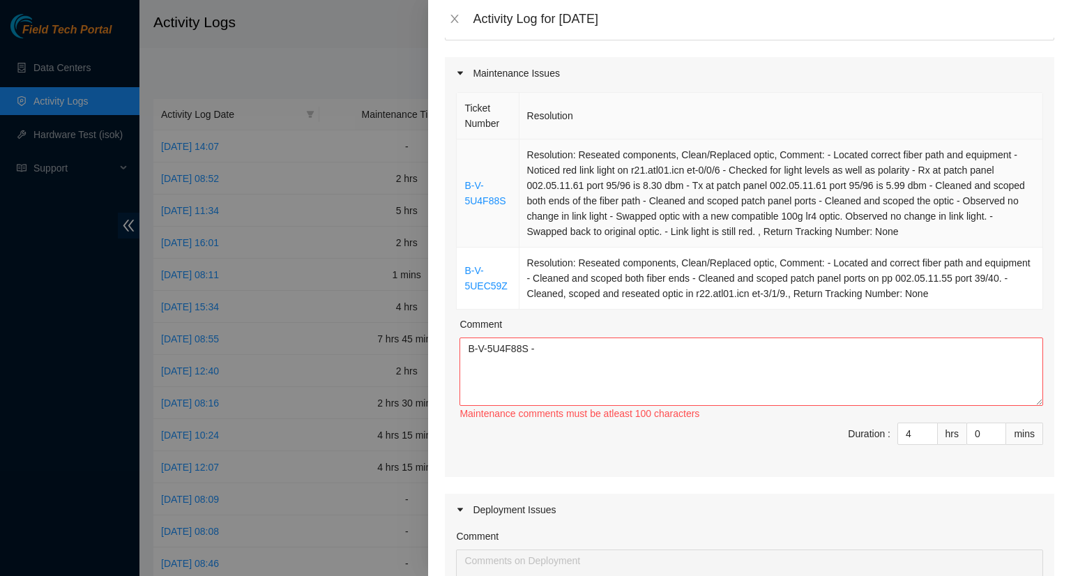
click at [953, 202] on td "Resolution: Reseated components, Clean/Replaced optic, Comment: - Located corre…" at bounding box center [782, 194] width 524 height 108
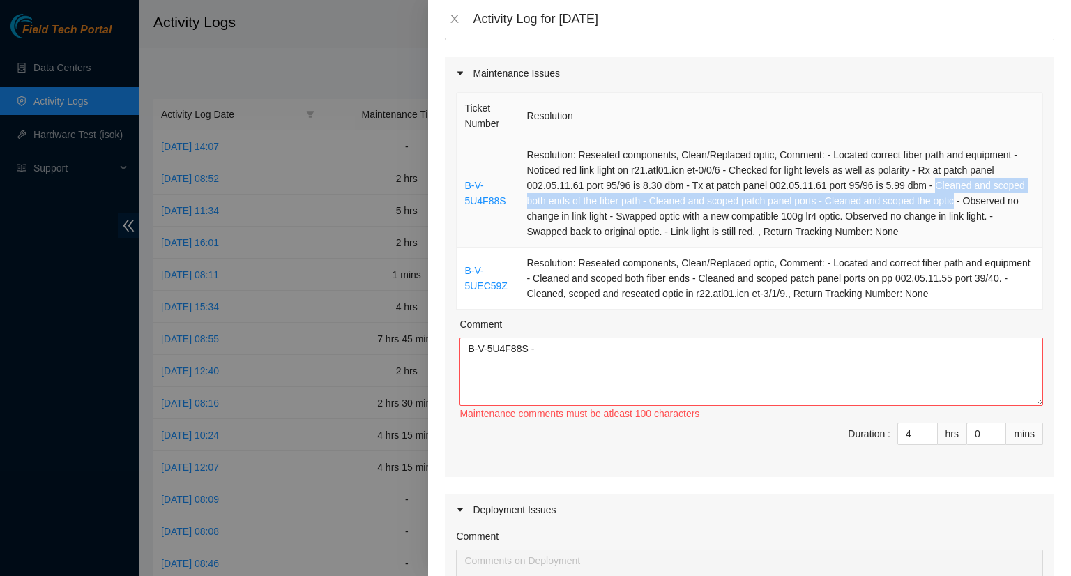
drag, startPoint x: 927, startPoint y: 185, endPoint x: 949, endPoint y: 206, distance: 30.6
click at [949, 207] on td "Resolution: Reseated components, Clean/Replaced optic, Comment: - Located corre…" at bounding box center [782, 194] width 524 height 108
copy td "Cleaned and scoped both ends of the fiber path - Cleaned and scoped patch panel…"
click at [566, 358] on textarea "B-V-5U4F88S -" at bounding box center [752, 372] width 584 height 68
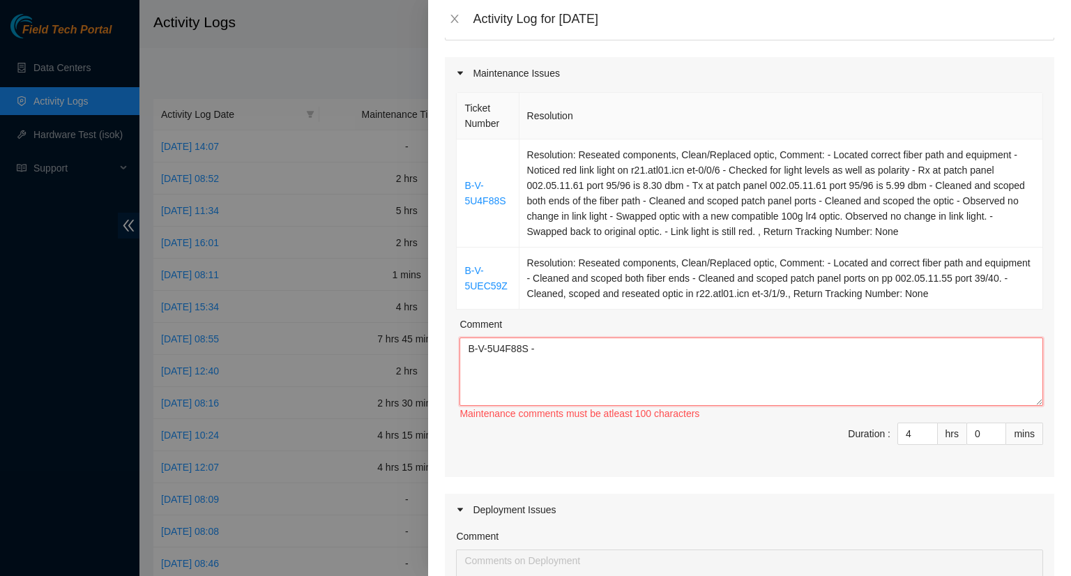
paste textarea "Cleaned and scoped both ends of the fiber path - Cleaned and scoped patch panel…"
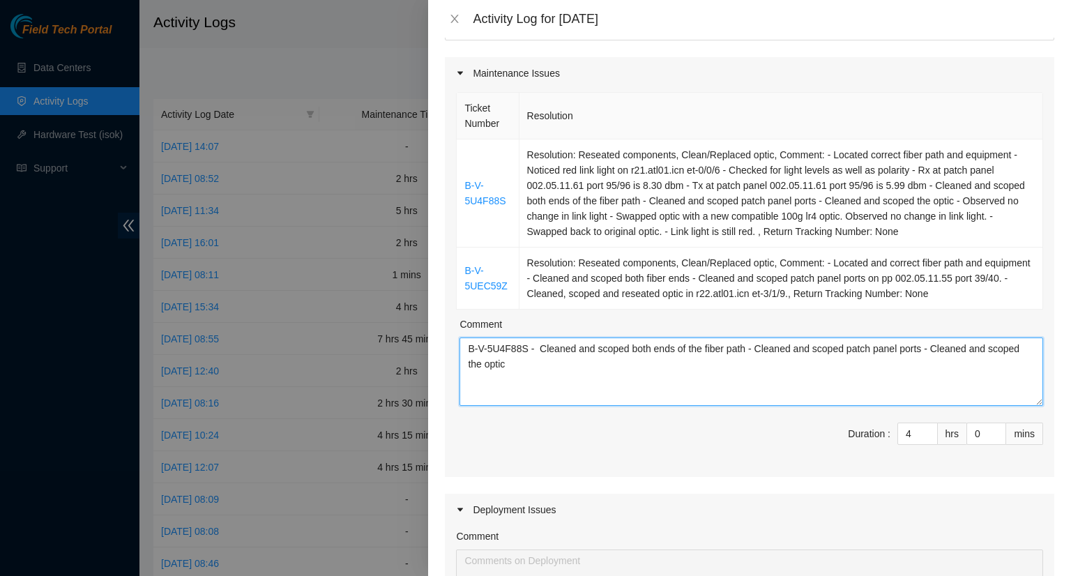
click at [466, 347] on textarea "B-V-5U4F88S - Cleaned and scoped both ends of the fiber path - Cleaned and scop…" at bounding box center [752, 372] width 584 height 68
click at [518, 364] on textarea "- B-V-5U4F88S - Cleaned and scoped both ends of the fiber path - Cleaned and sc…" at bounding box center [752, 372] width 584 height 68
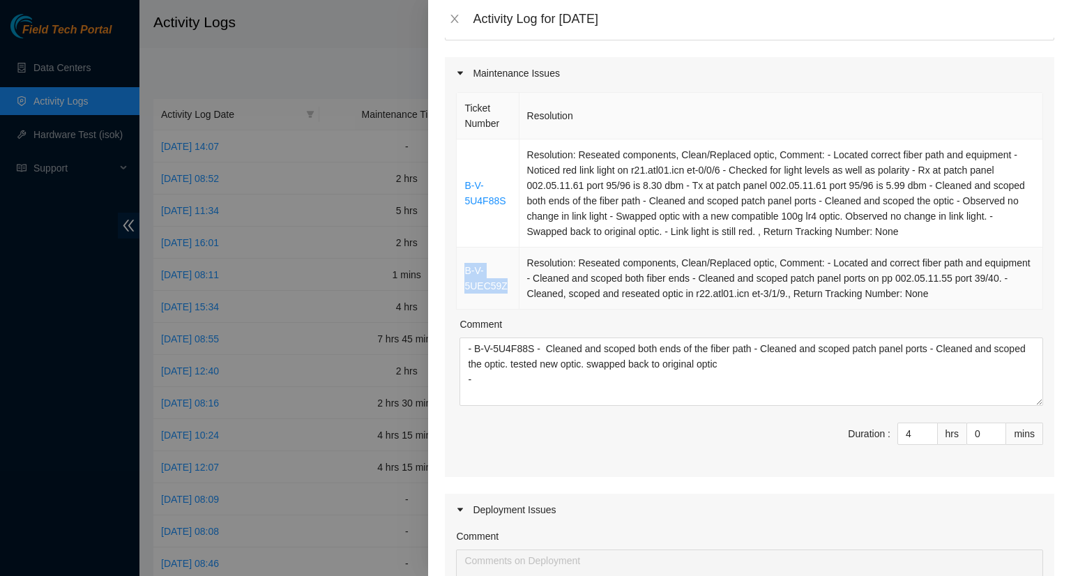
drag, startPoint x: 508, startPoint y: 288, endPoint x: 469, endPoint y: 272, distance: 42.2
click at [467, 272] on td "B-V-5UEC59Z" at bounding box center [488, 279] width 62 height 62
copy link "B-V-5UEC59Z"
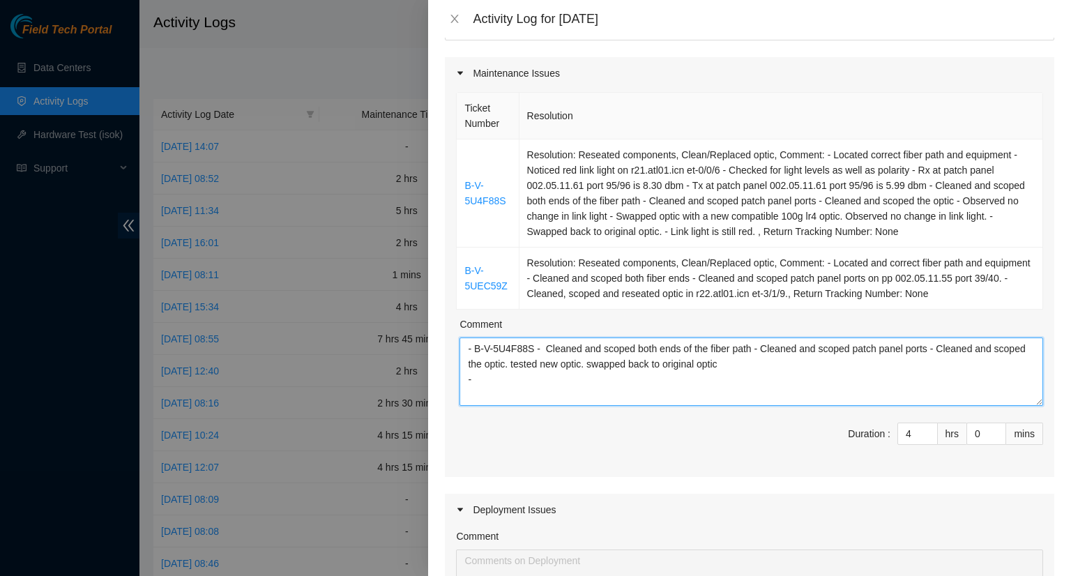
click at [488, 377] on textarea "- B-V-5U4F88S - Cleaned and scoped both ends of the fiber path - Cleaned and sc…" at bounding box center [752, 372] width 584 height 68
paste textarea "B-V-5UEC59Z"
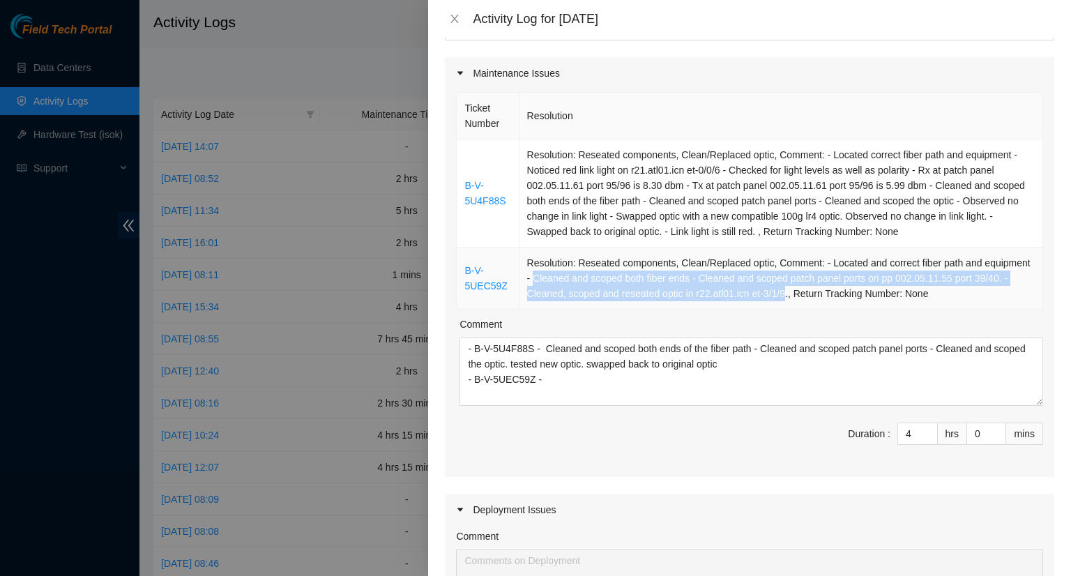
drag, startPoint x: 529, startPoint y: 279, endPoint x: 780, endPoint y: 299, distance: 251.2
click at [780, 299] on td "Resolution: Reseated components, Clean/Replaced optic, Comment: - Located and c…" at bounding box center [782, 279] width 524 height 62
copy td "Cleaned and scoped both fiber ends - Cleaned and scoped patch panel ports on pp…"
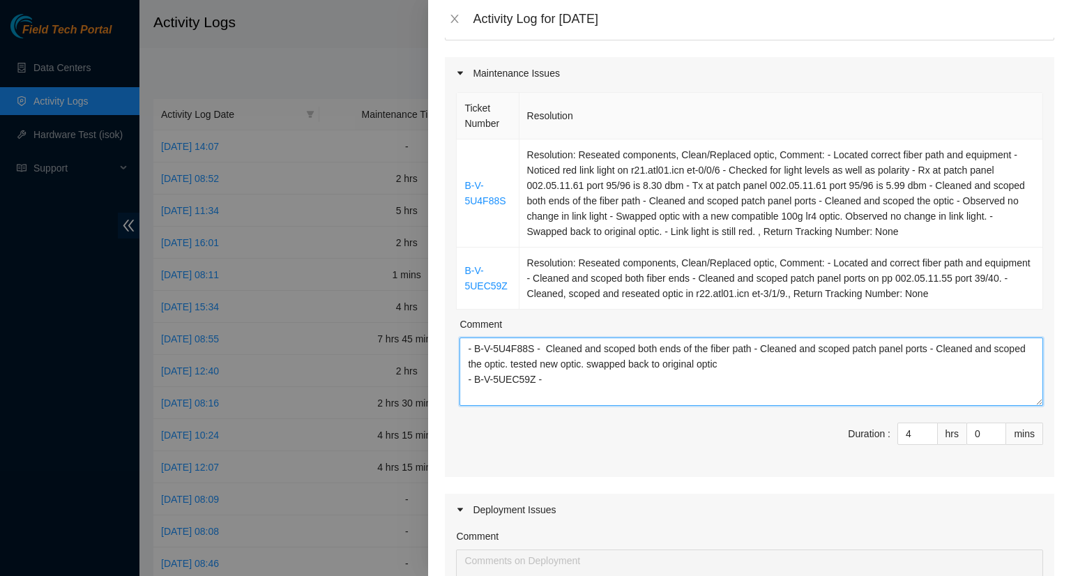
click at [572, 379] on textarea "- B-V-5U4F88S - Cleaned and scoped both ends of the fiber path - Cleaned and sc…" at bounding box center [752, 372] width 584 height 68
paste textarea "Cleaned and scoped both fiber ends - Cleaned and scoped patch panel ports on pp…"
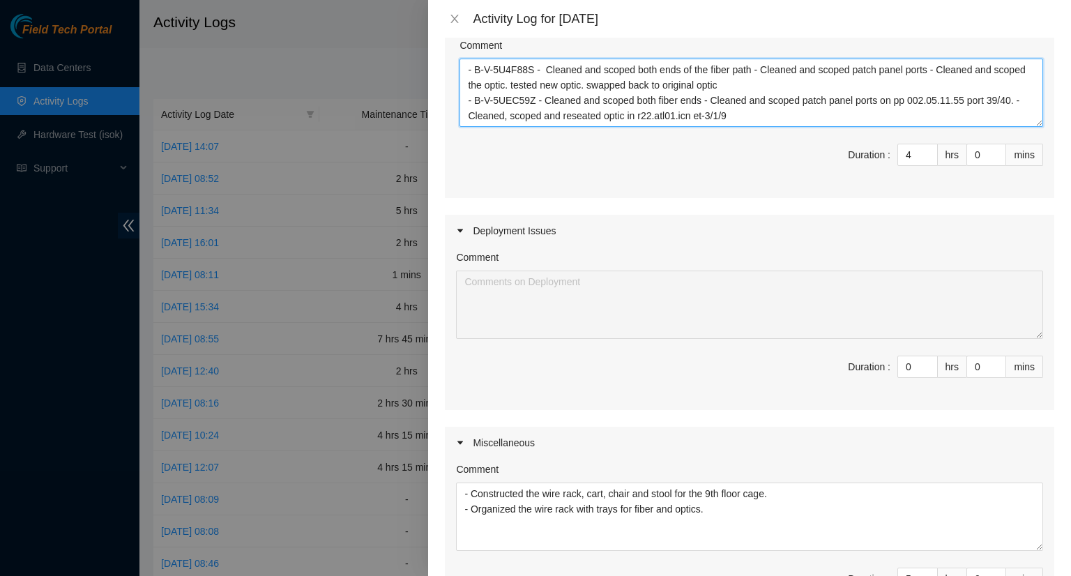
scroll to position [519, 0]
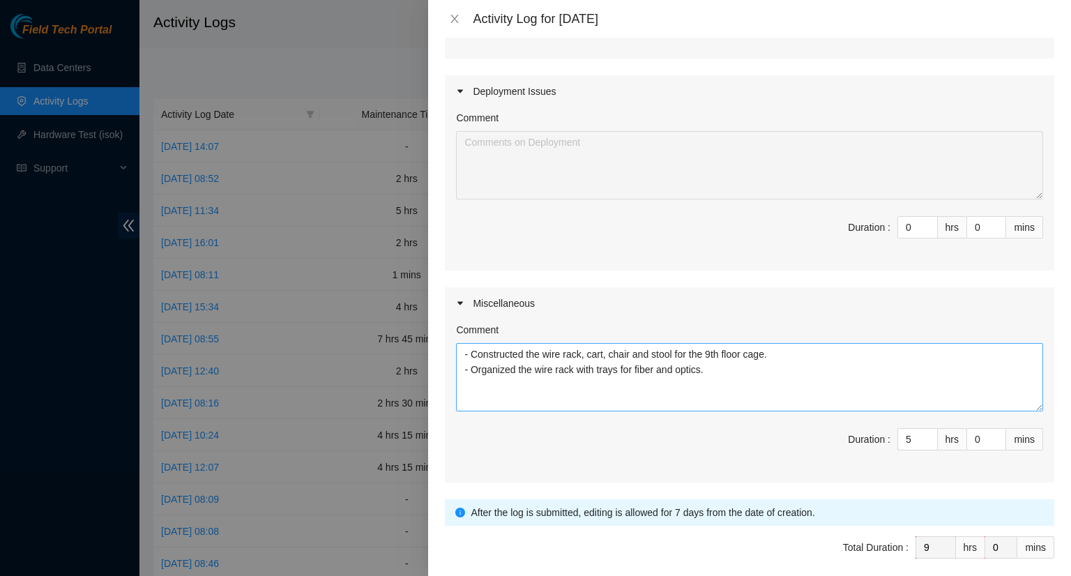
type textarea "- B-V-5U4F88S - Cleaned and scoped both ends of the fiber path - Cleaned and sc…"
click at [710, 375] on textarea "- Constructed the wire rack, cart, chair and stool for the 9th floor cage. - Or…" at bounding box center [749, 377] width 587 height 68
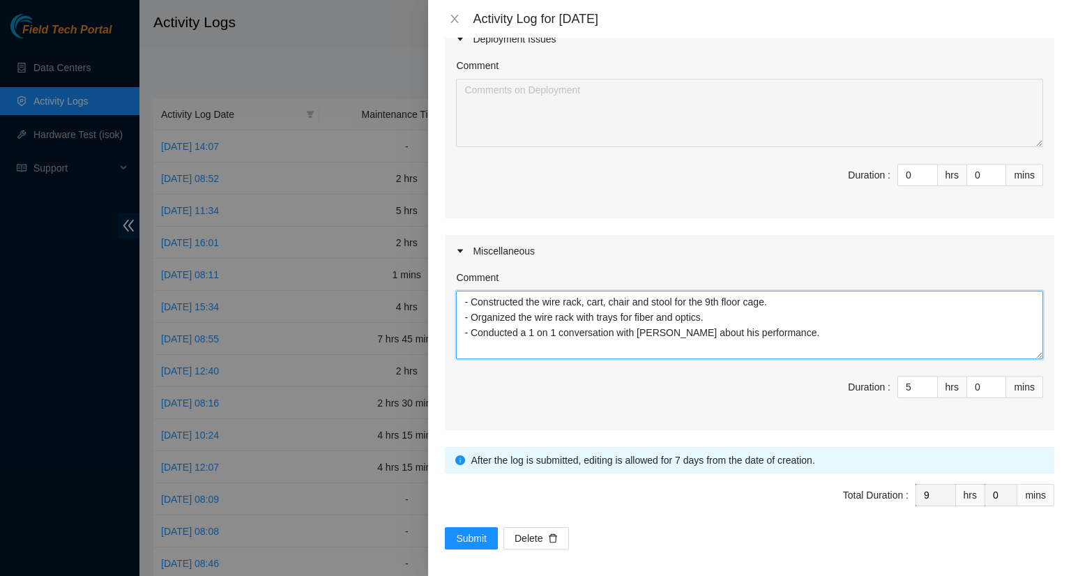
scroll to position [575, 0]
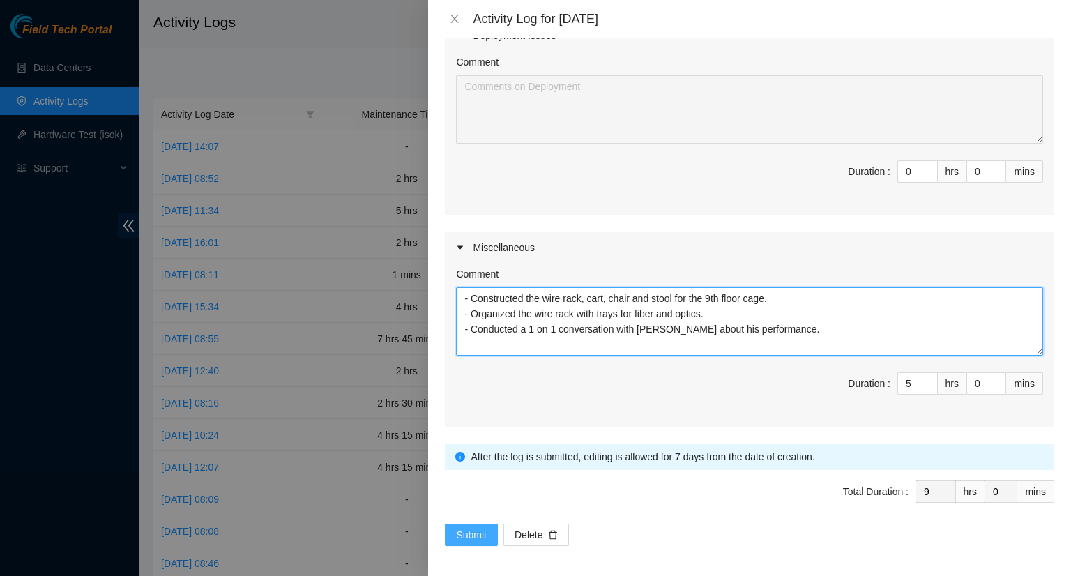
type textarea "- Constructed the wire rack, cart, chair and stool for the 9th floor cage. - Or…"
click at [462, 530] on span "Submit" at bounding box center [471, 534] width 31 height 15
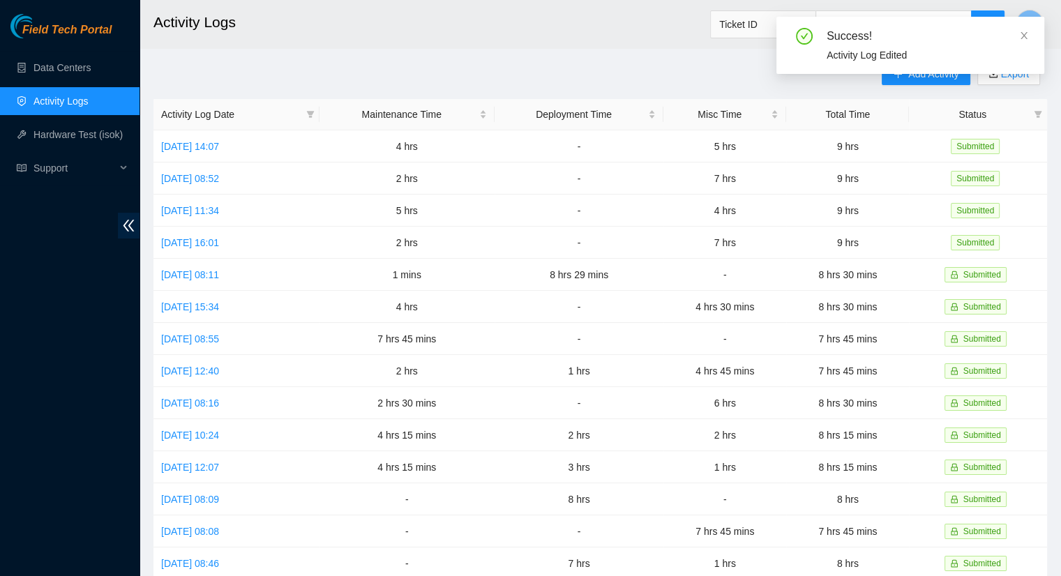
click at [1022, 36] on icon "close" at bounding box center [1024, 36] width 10 height 10
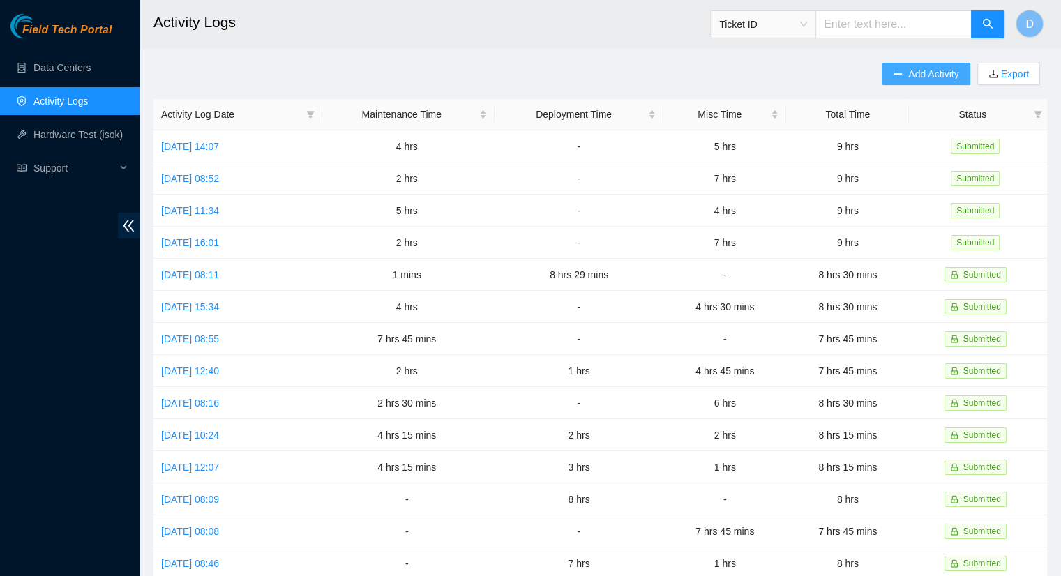
click at [908, 76] on span "Add Activity" at bounding box center [933, 73] width 50 height 15
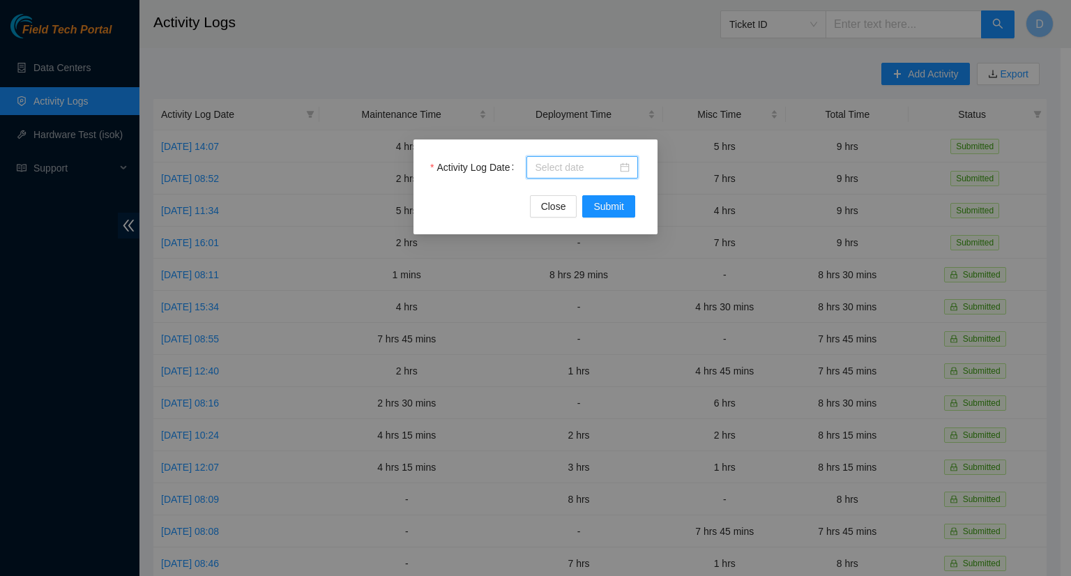
click at [583, 170] on input "Activity Log Date" at bounding box center [576, 167] width 82 height 15
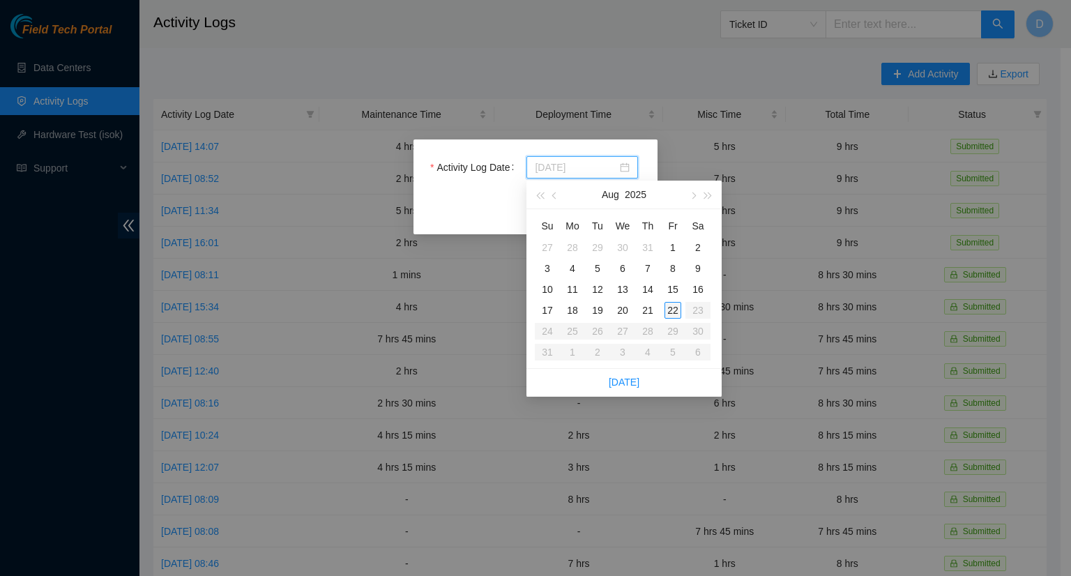
click at [671, 310] on div "22" at bounding box center [673, 310] width 17 height 17
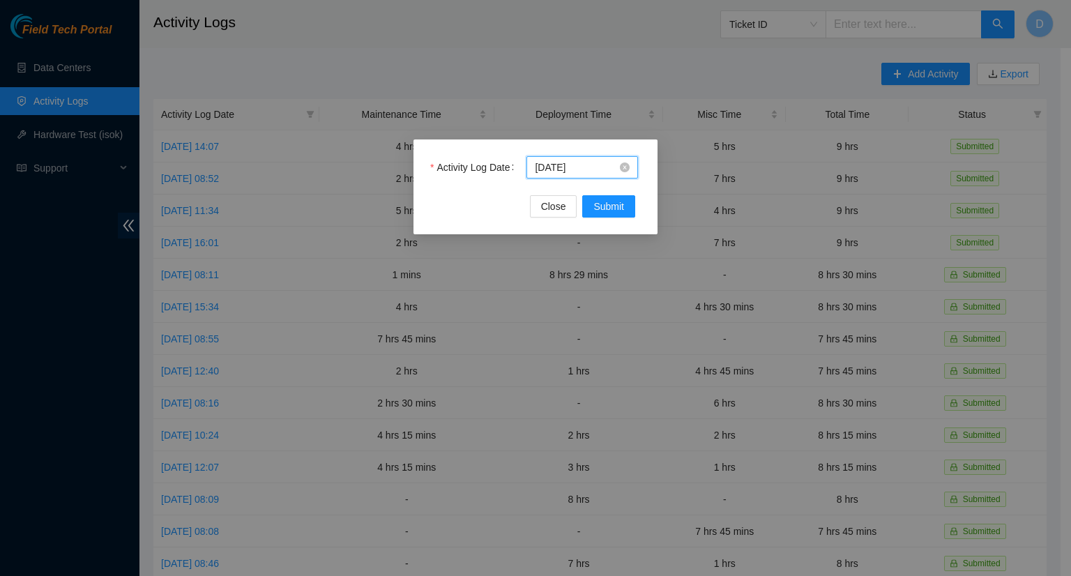
click at [597, 167] on input "[DATE]" at bounding box center [576, 167] width 82 height 15
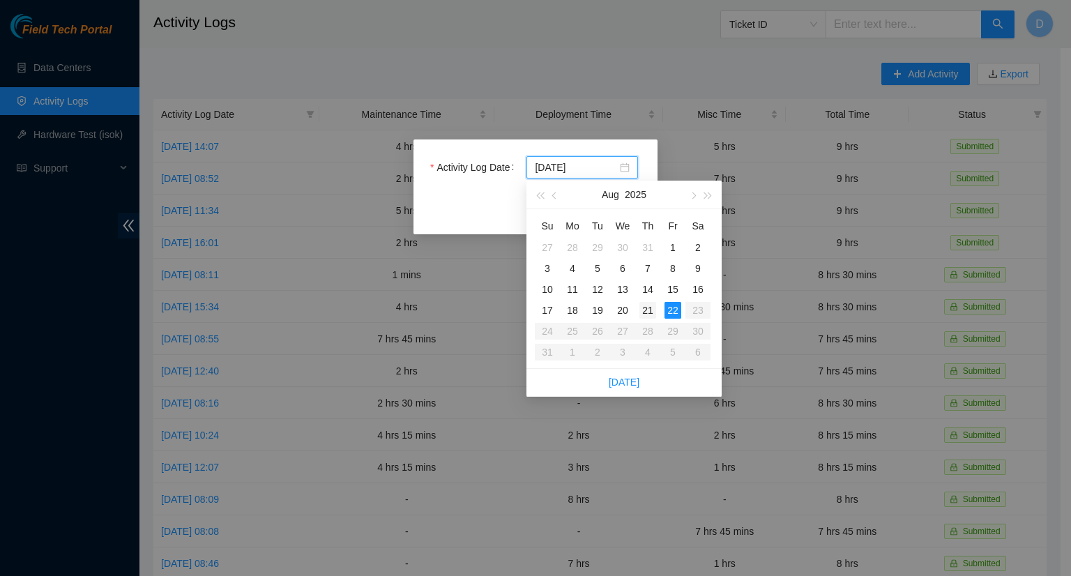
type input "[DATE]"
click at [652, 310] on div "21" at bounding box center [648, 310] width 17 height 17
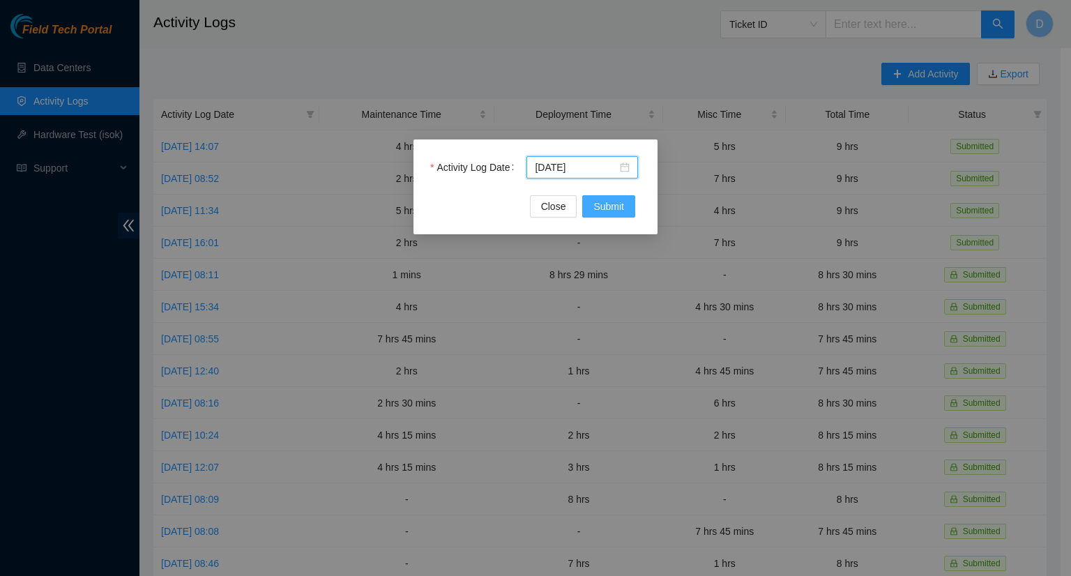
click at [616, 204] on span "Submit" at bounding box center [609, 206] width 31 height 15
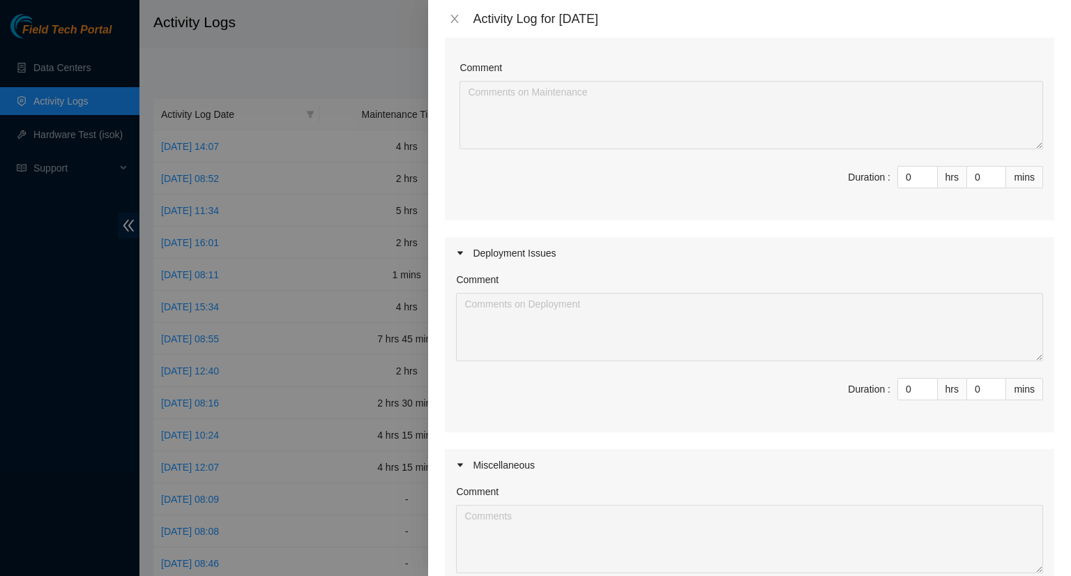
scroll to position [279, 0]
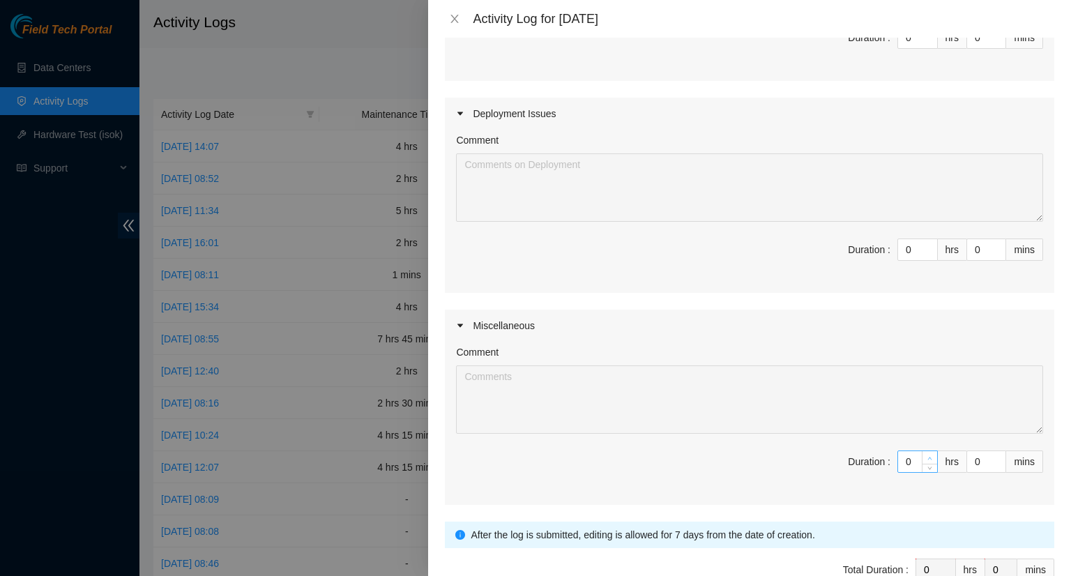
type input "1"
click at [928, 456] on icon "up" at bounding box center [930, 458] width 5 height 5
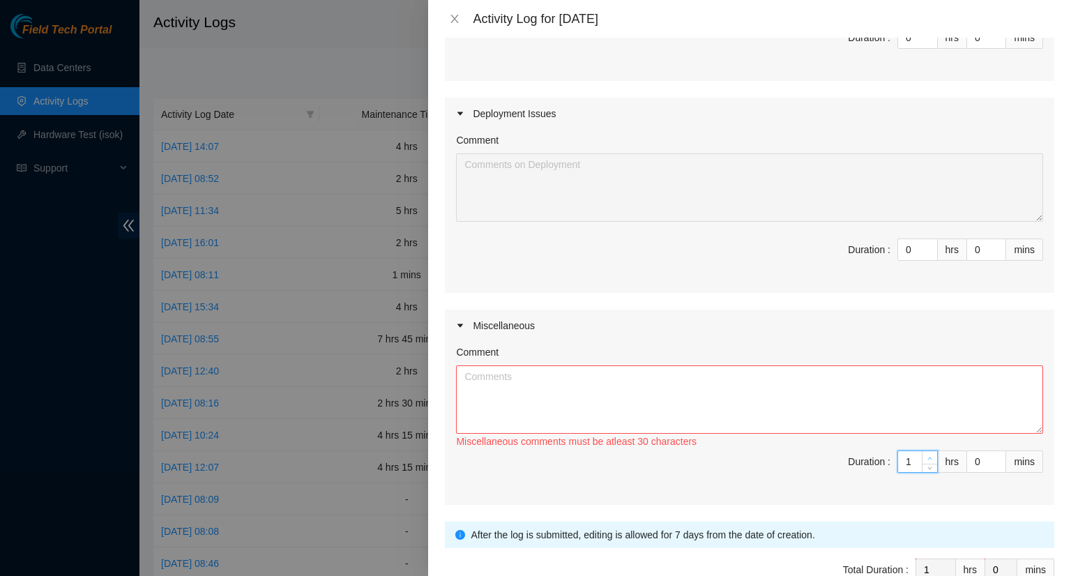
type input "2"
click at [928, 456] on icon "up" at bounding box center [930, 458] width 5 height 5
type input "3"
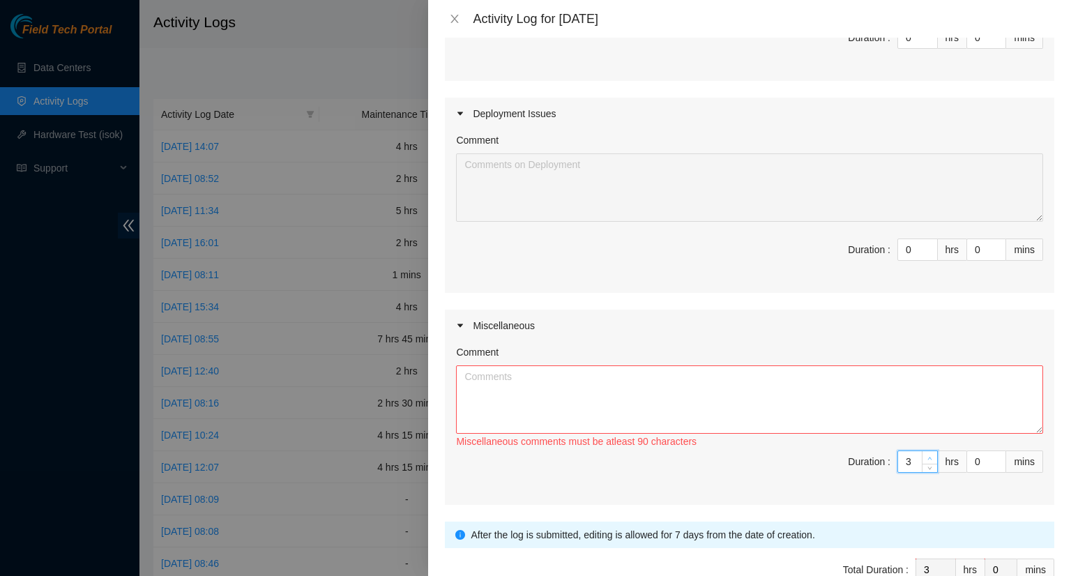
click at [928, 456] on icon "up" at bounding box center [930, 458] width 5 height 5
type input "4"
click at [928, 456] on icon "up" at bounding box center [930, 458] width 5 height 5
type input "5"
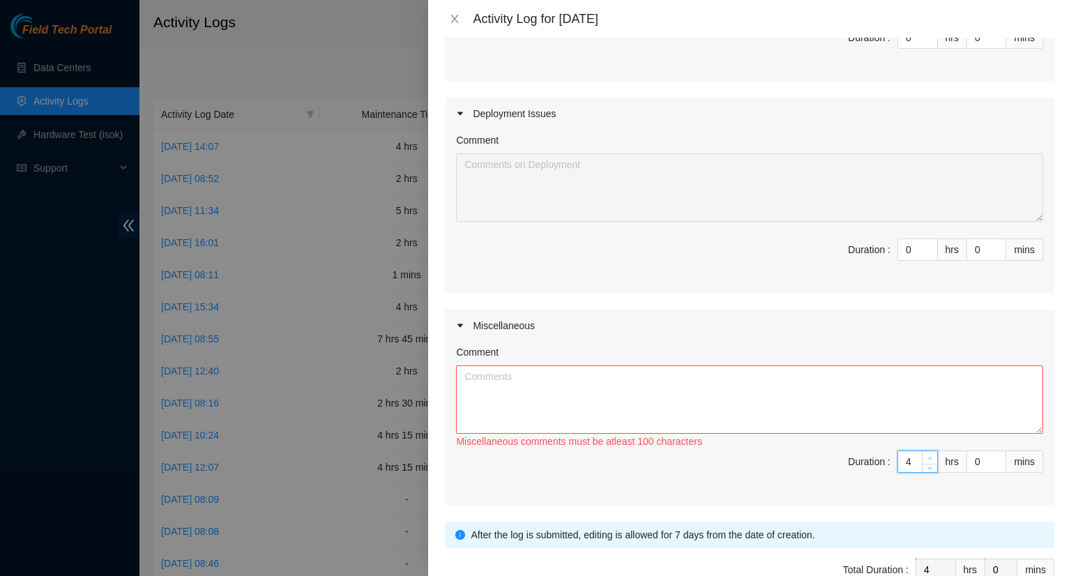
type input "5"
click at [928, 456] on icon "up" at bounding box center [930, 458] width 5 height 5
type input "6"
click at [928, 456] on icon "up" at bounding box center [930, 458] width 5 height 5
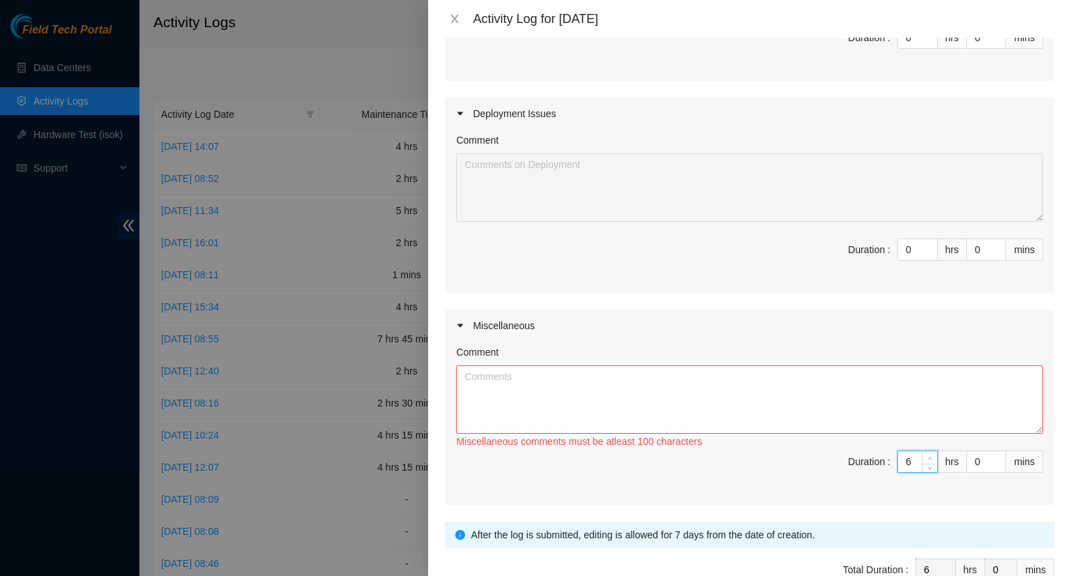
type input "7"
click at [928, 456] on icon "up" at bounding box center [930, 458] width 5 height 5
type input "8"
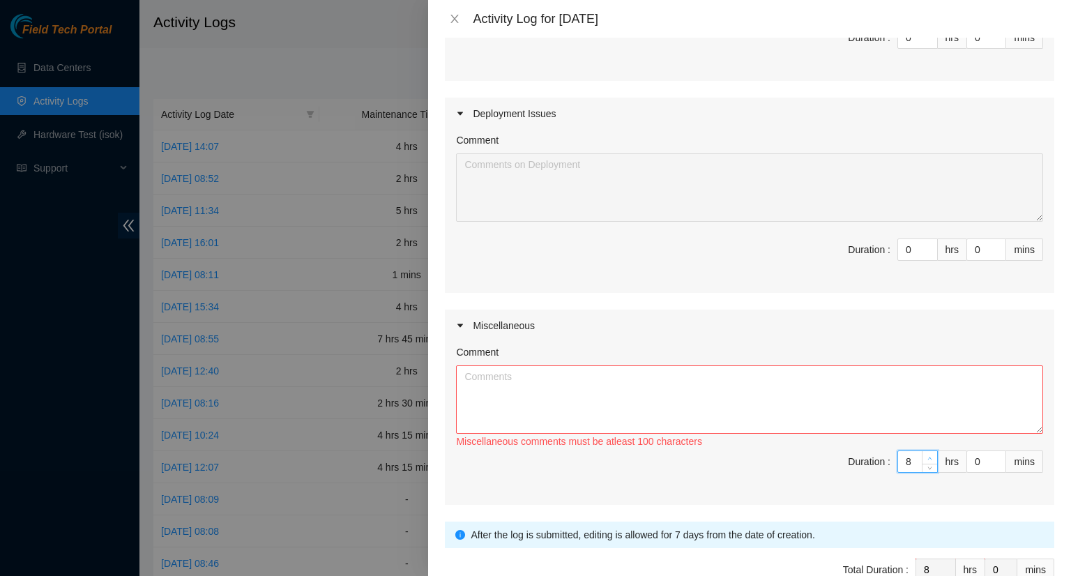
click at [928, 456] on icon "up" at bounding box center [930, 458] width 5 height 5
type input "7"
click at [926, 468] on span "down" at bounding box center [930, 466] width 8 height 8
type input "1"
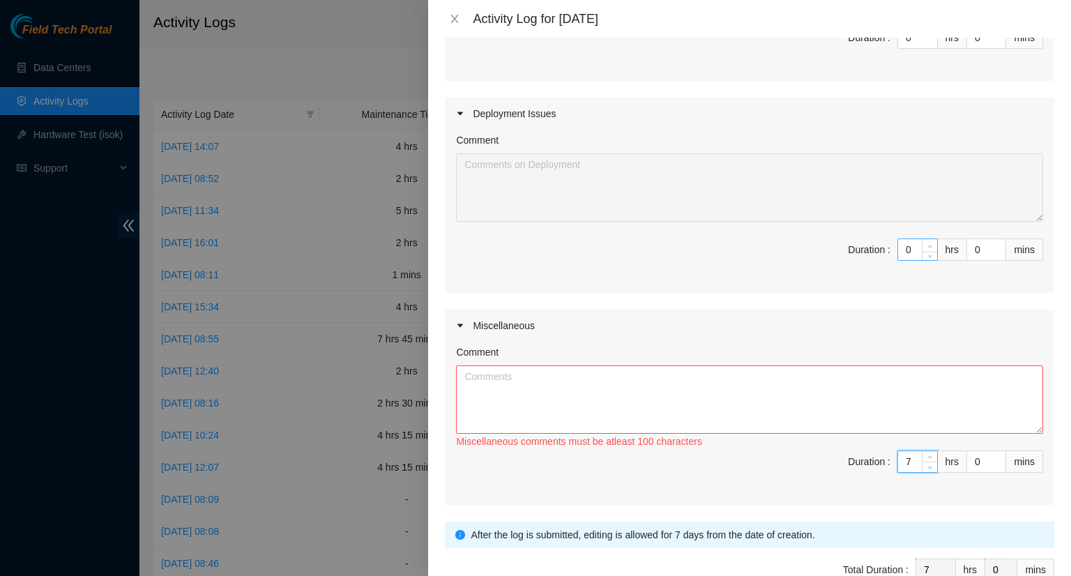
type input "8"
click at [926, 243] on span "up" at bounding box center [930, 246] width 8 height 8
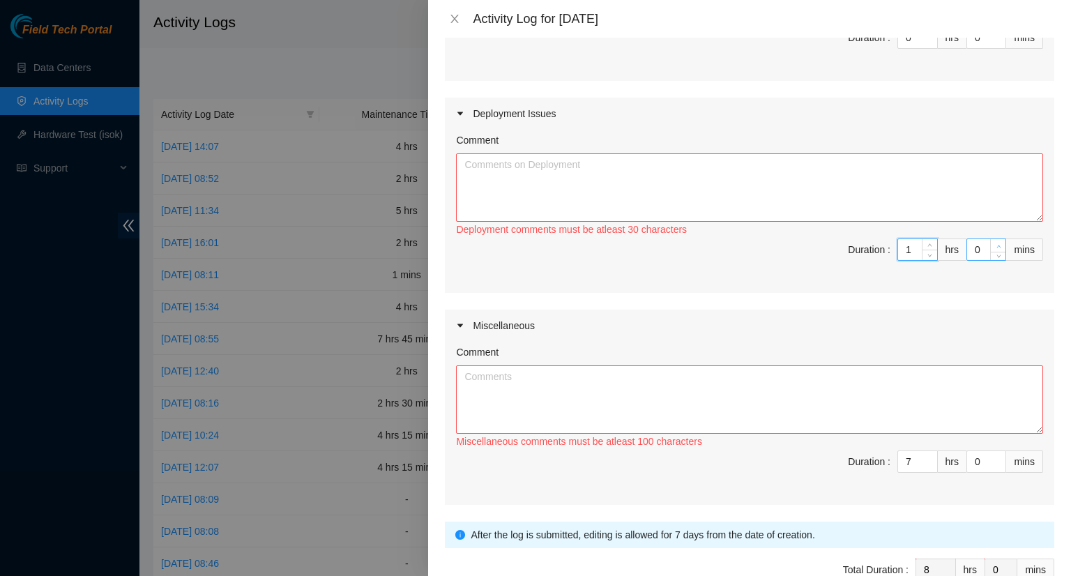
type input "1"
click at [995, 248] on span "up" at bounding box center [999, 246] width 8 height 8
type input "2"
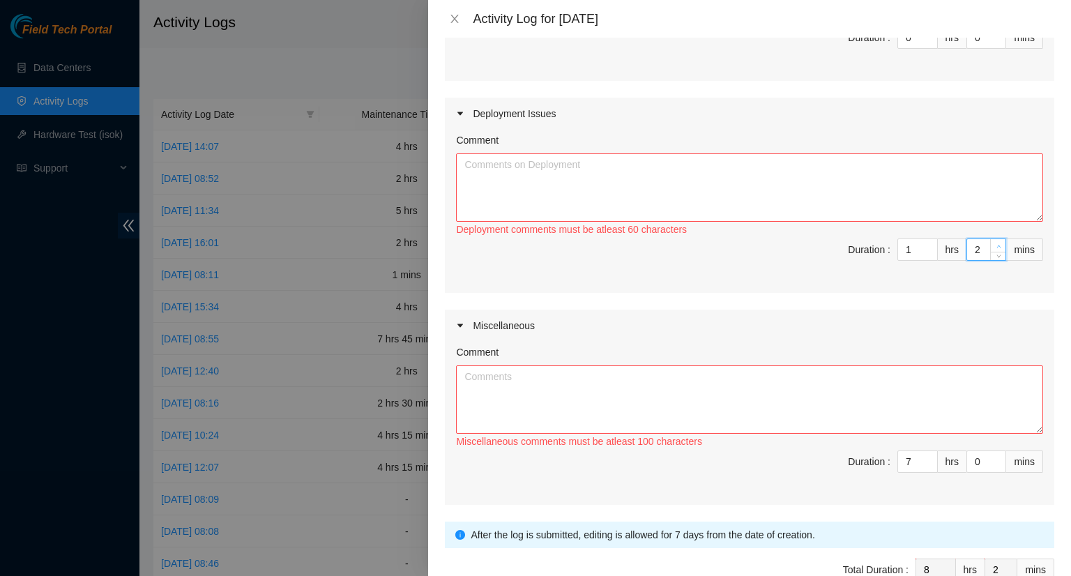
type input "3"
type input "4"
type input "5"
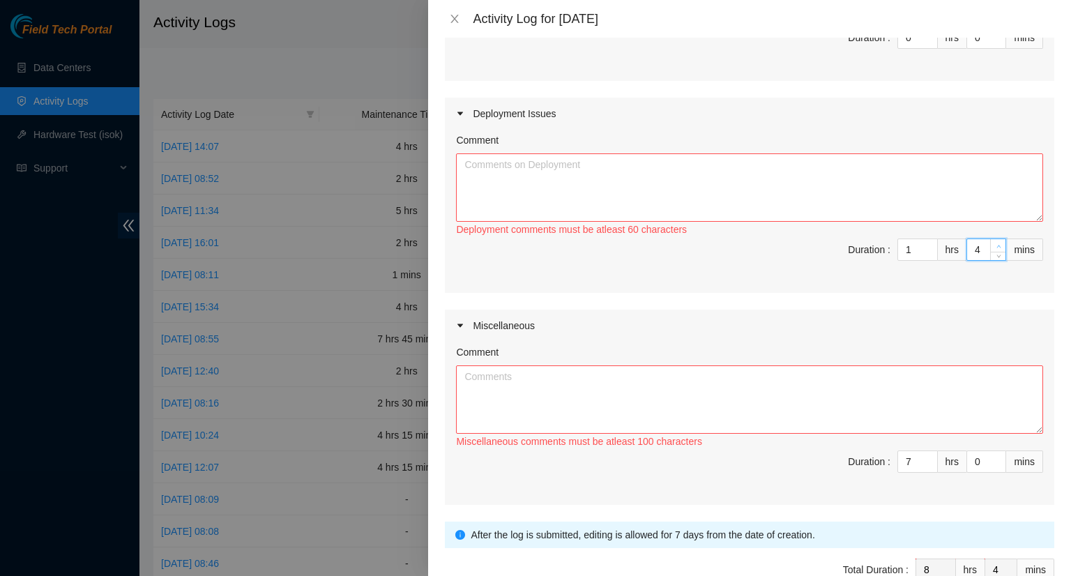
type input "5"
click at [995, 248] on span "up" at bounding box center [999, 246] width 8 height 8
type input "4"
click at [995, 255] on span "down" at bounding box center [999, 254] width 8 height 8
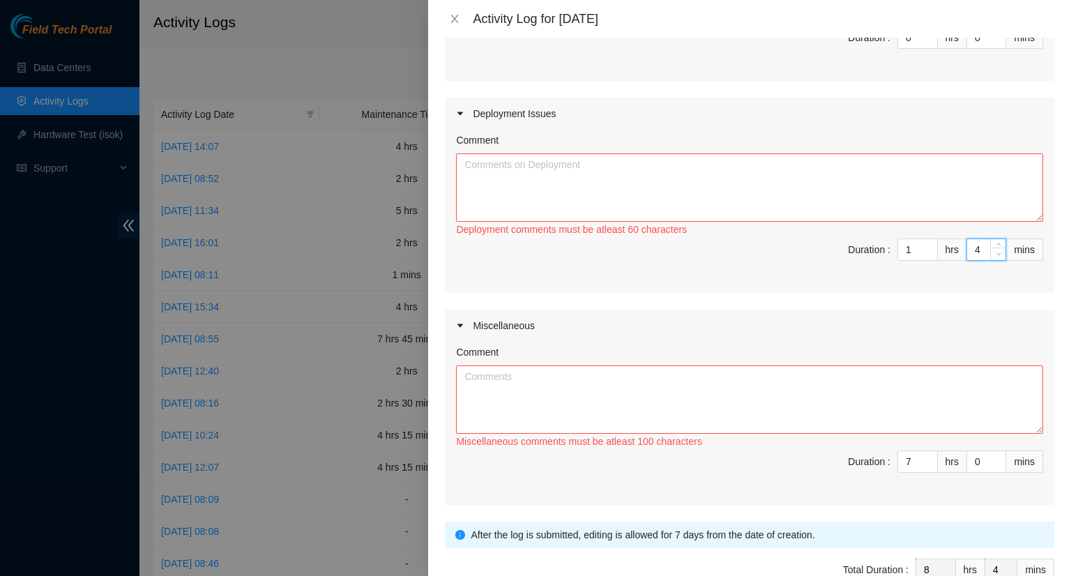
type input "3"
click at [995, 255] on span "down" at bounding box center [999, 254] width 8 height 8
type input "2"
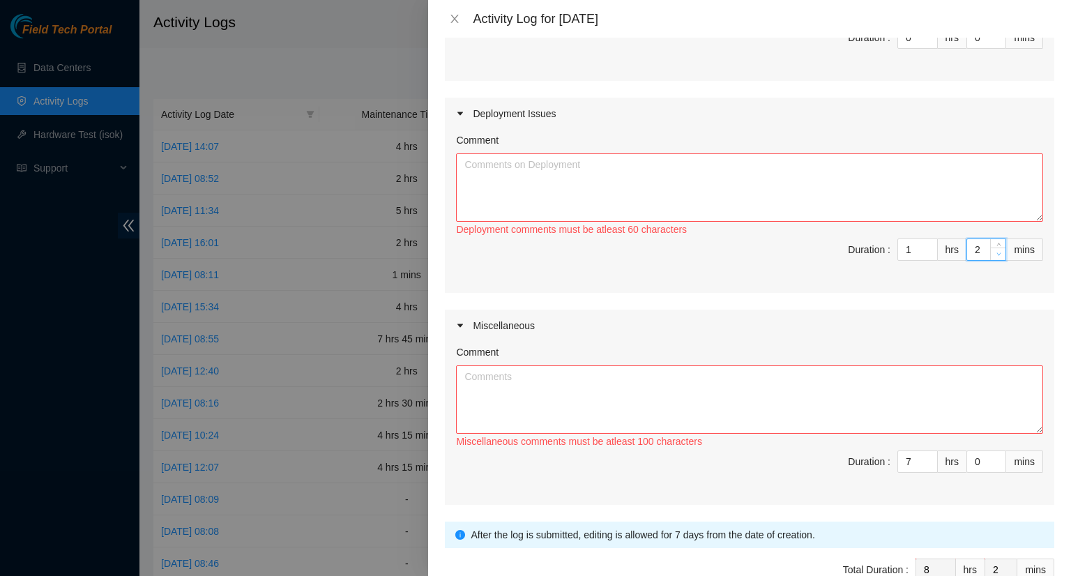
click at [995, 255] on span "down" at bounding box center [999, 254] width 8 height 8
type input "1"
click at [995, 255] on span "down" at bounding box center [999, 254] width 8 height 8
type input "0"
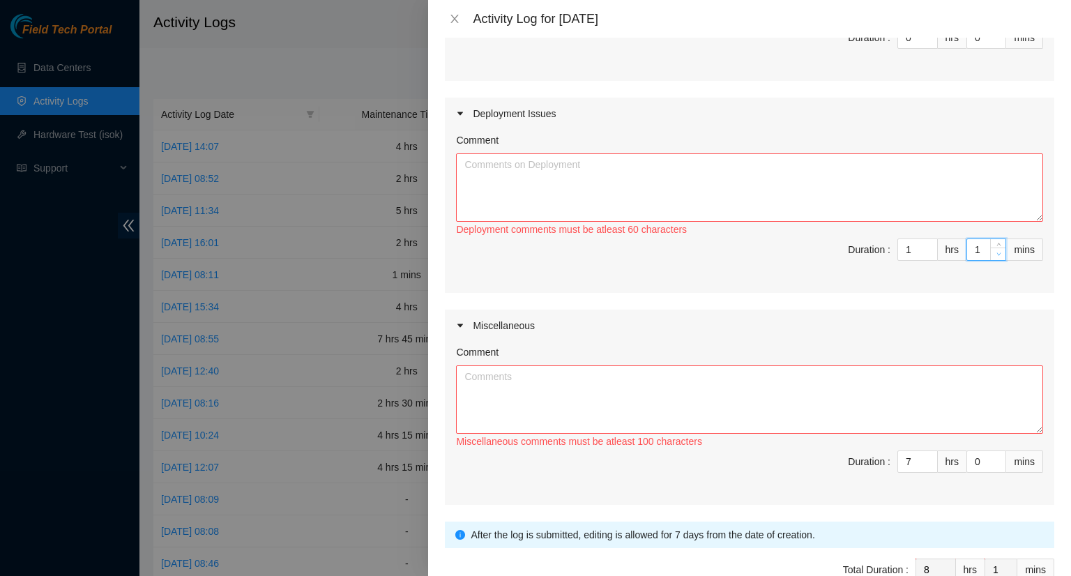
type input "0"
click at [995, 255] on span "down" at bounding box center [999, 254] width 8 height 8
type input "1"
type input "2"
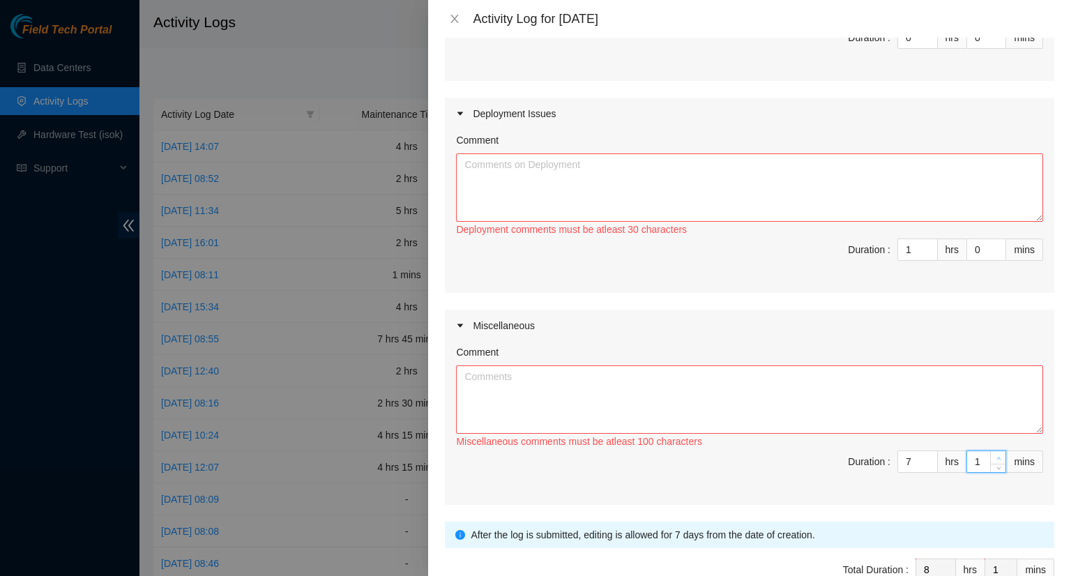
type input "2"
type input "3"
type input "4"
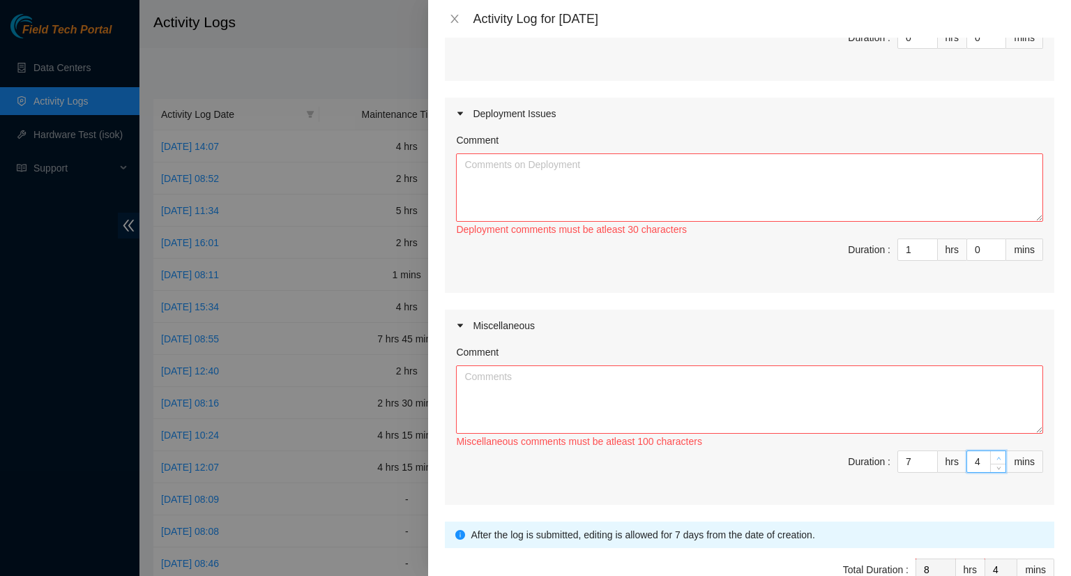
click at [997, 456] on icon "up" at bounding box center [999, 458] width 5 height 5
type input "0"
type input "3"
type input "30"
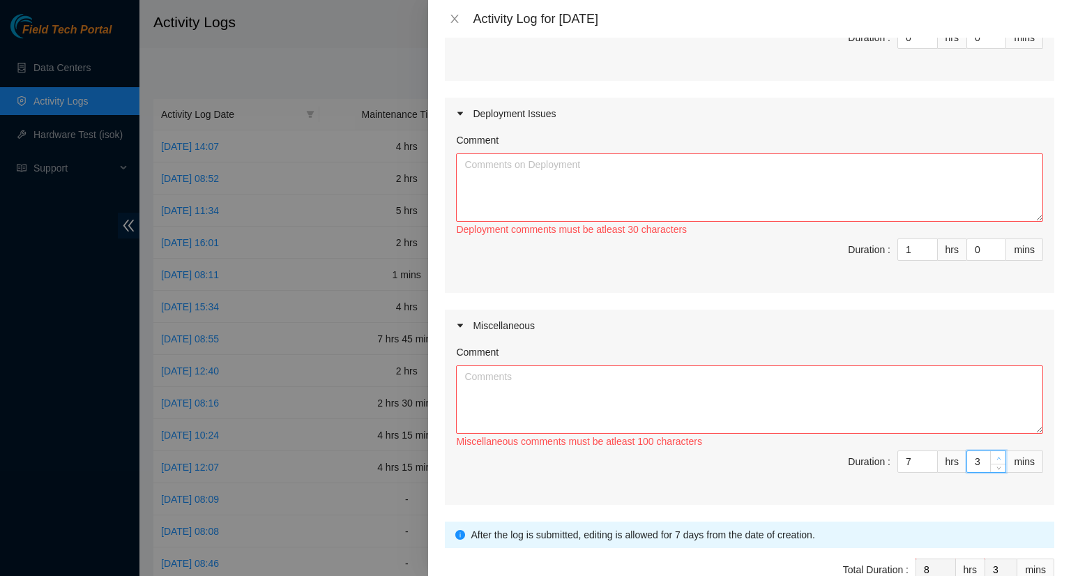
type input "30"
click at [557, 371] on textarea "Comment" at bounding box center [749, 400] width 587 height 68
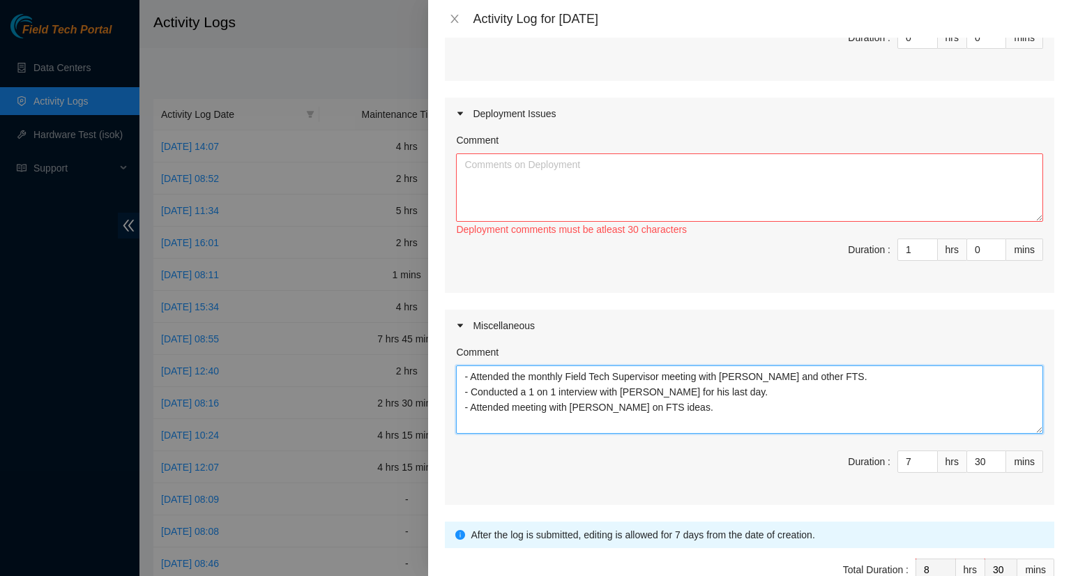
type textarea "- Attended the monthly Field Tech Supervisor meeting with [PERSON_NAME] and oth…"
click at [584, 182] on textarea "Comment" at bounding box center [749, 187] width 587 height 68
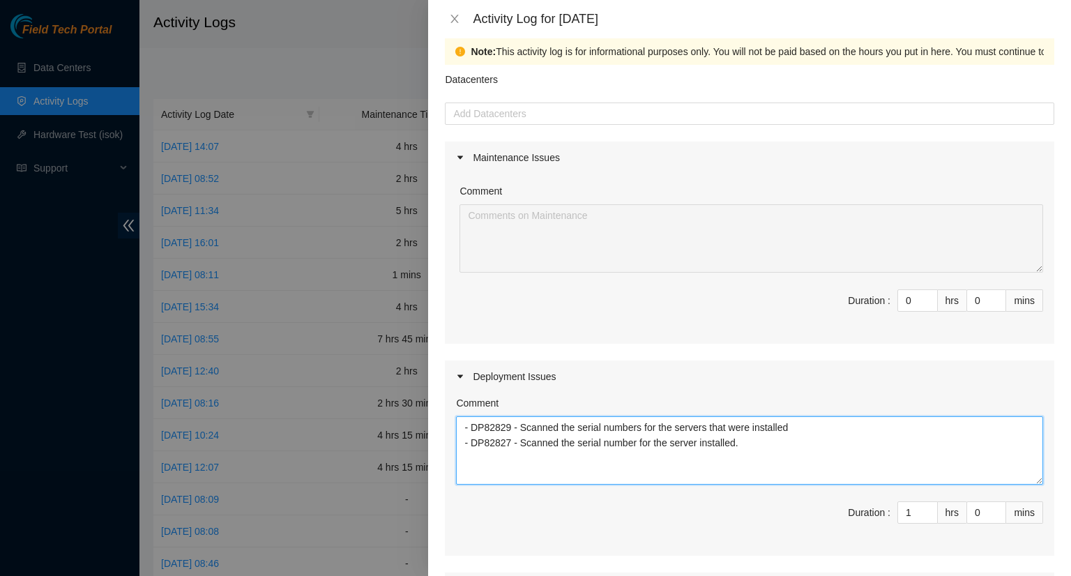
scroll to position [0, 0]
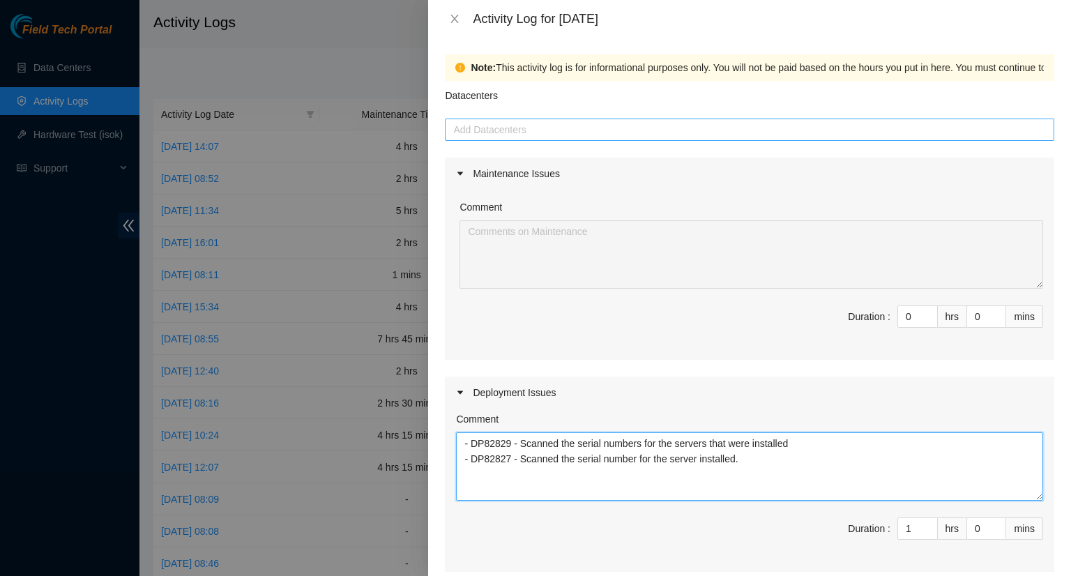
click at [539, 122] on div at bounding box center [750, 129] width 603 height 17
type textarea "- DP82829 - Scanned the serial numbers for the servers that were installed - DP…"
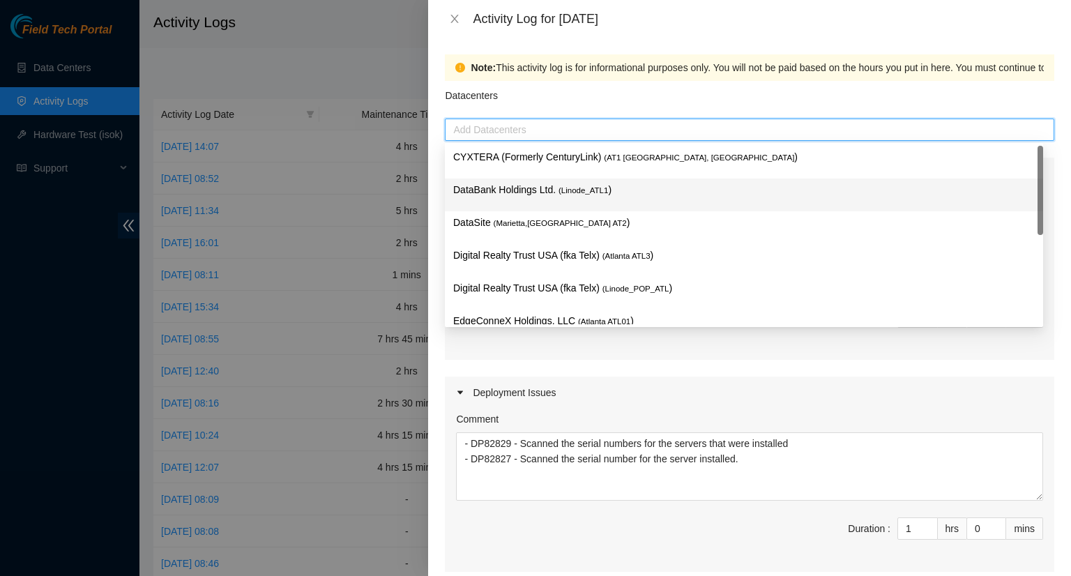
click at [520, 193] on p "DataBank Holdings Ltd. ( Linode_ATL1 )" at bounding box center [744, 190] width 582 height 16
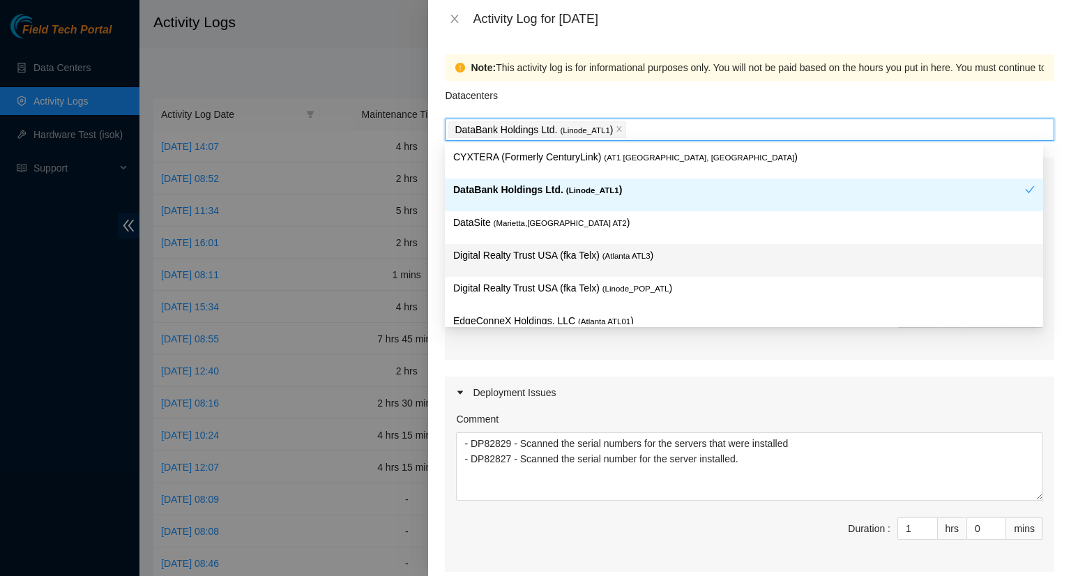
click at [572, 258] on p "Digital Realty Trust USA (fka Telx) ( [GEOGRAPHIC_DATA] ATL3 )" at bounding box center [744, 256] width 582 height 16
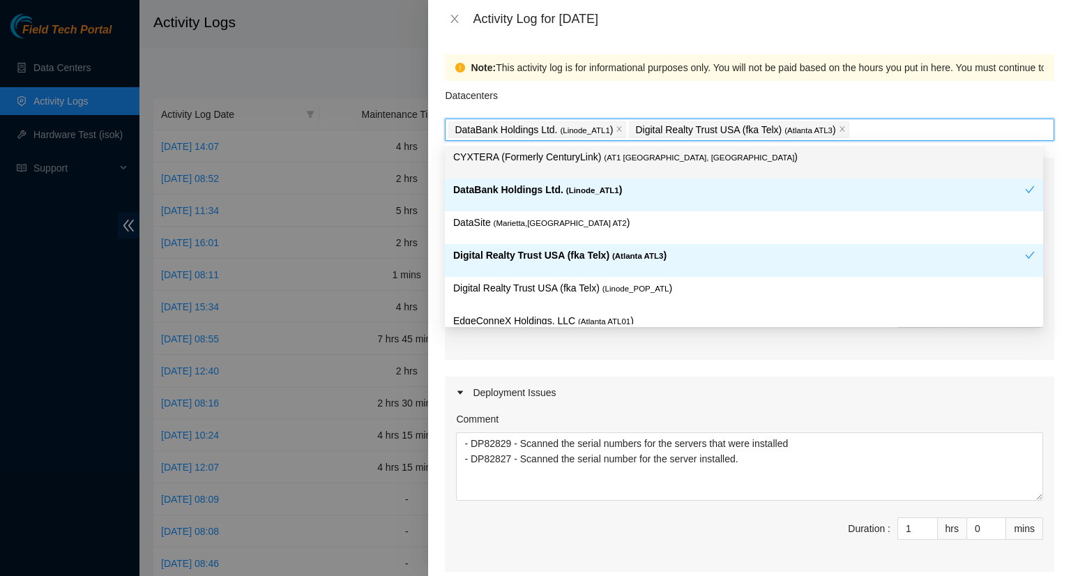
click at [839, 130] on icon "close" at bounding box center [842, 129] width 7 height 7
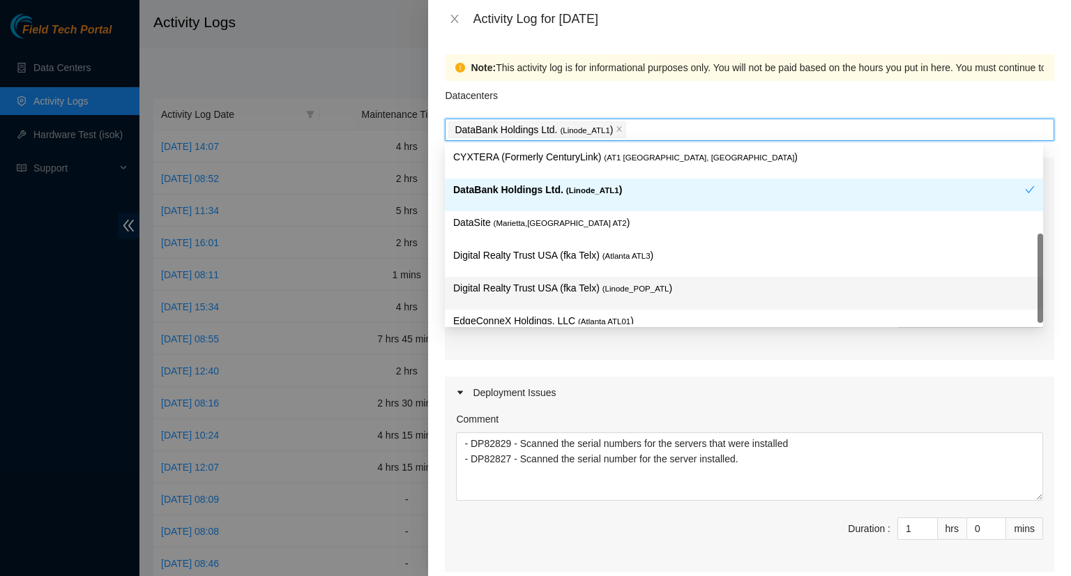
scroll to position [20, 0]
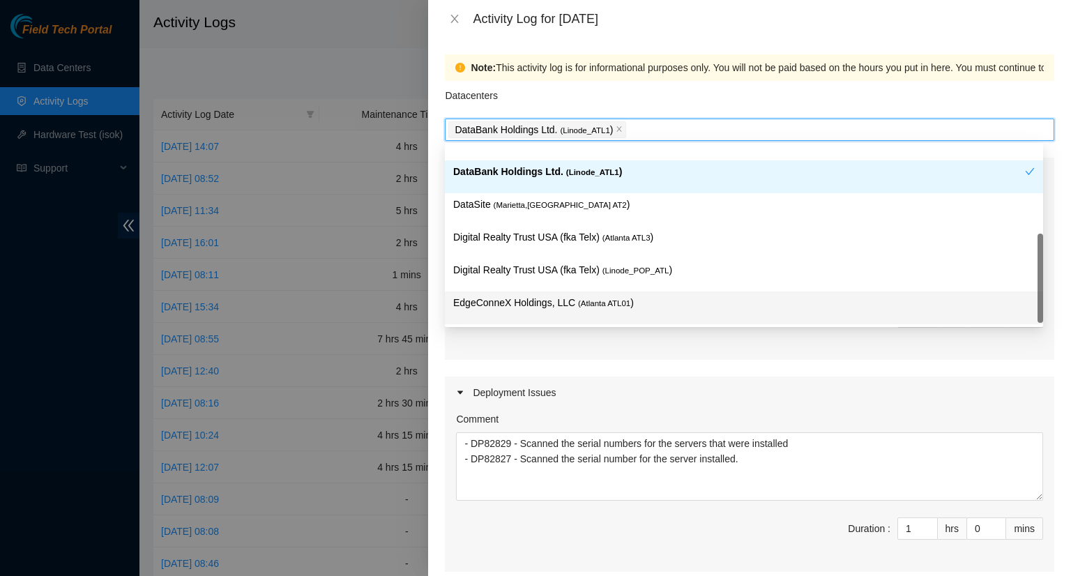
click at [533, 302] on p "EdgeConneX Holdings, LLC ( [GEOGRAPHIC_DATA] ATL01 )" at bounding box center [744, 303] width 582 height 16
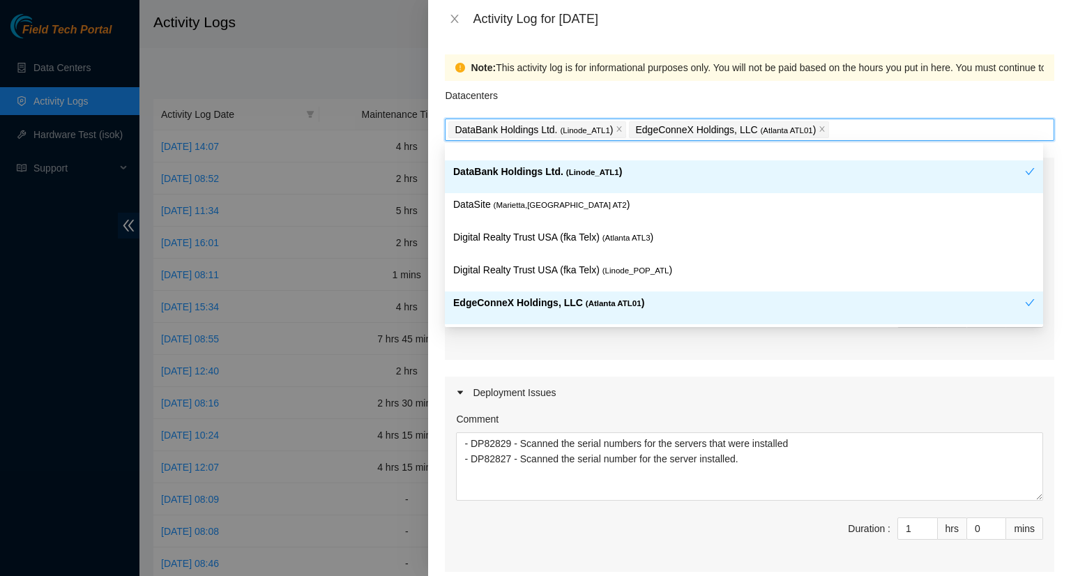
click at [944, 377] on div "Deployment Issues" at bounding box center [750, 393] width 610 height 32
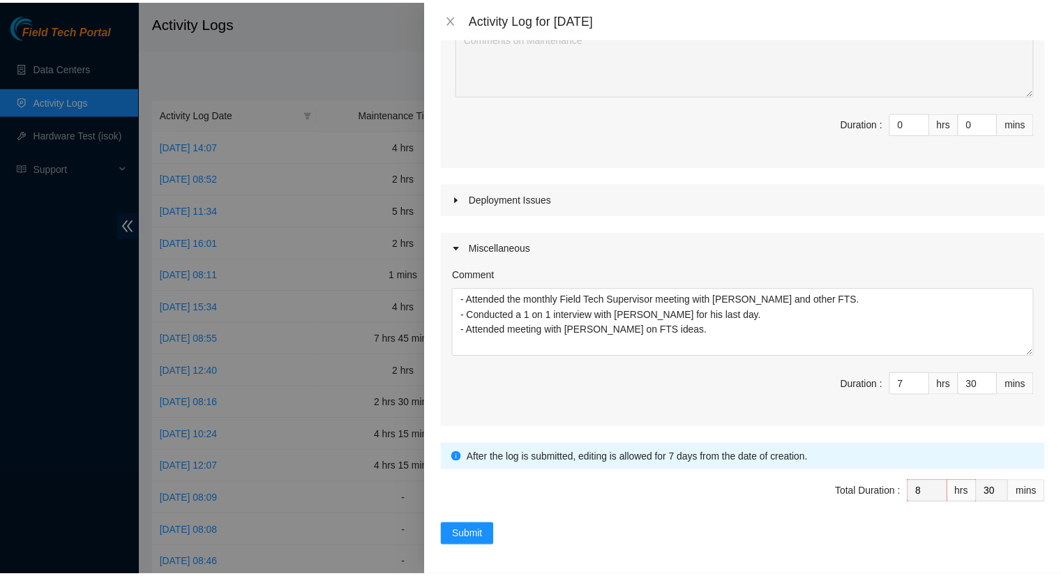
scroll to position [195, 0]
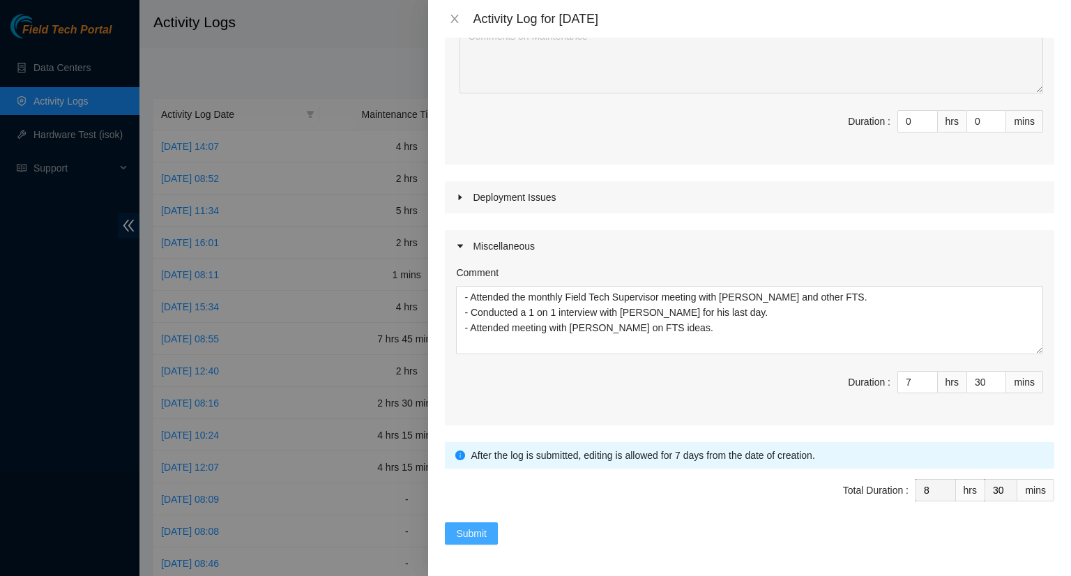
click at [476, 528] on span "Submit" at bounding box center [471, 533] width 31 height 15
